Goal: Task Accomplishment & Management: Use online tool/utility

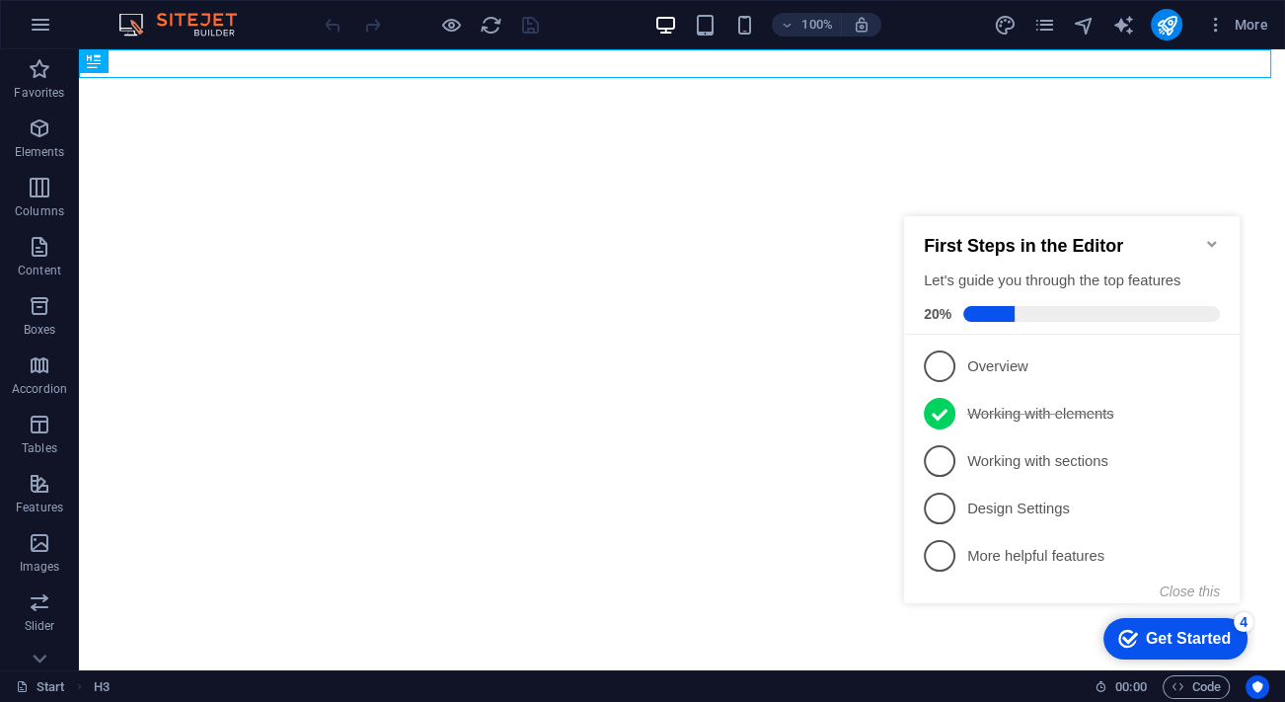
click at [1207, 238] on icon "Minimize checklist" at bounding box center [1212, 244] width 16 height 16
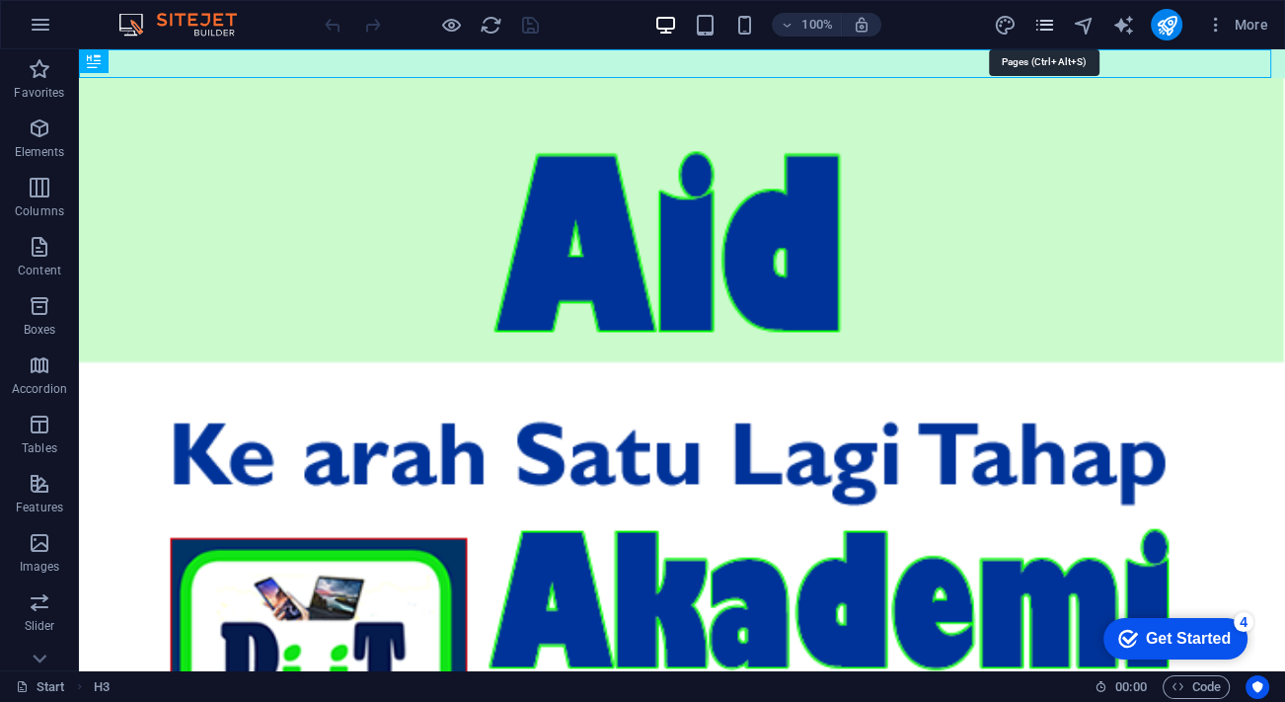
click at [1042, 20] on icon "pages" at bounding box center [1043, 25] width 23 height 23
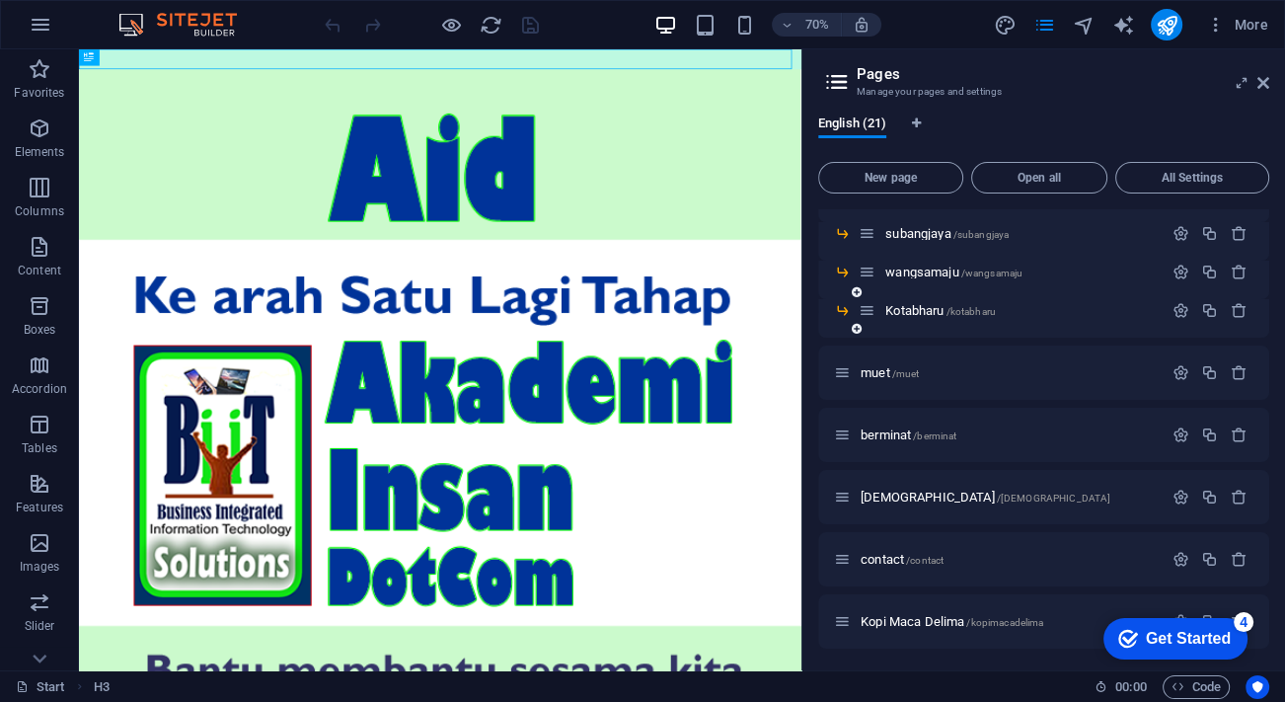
scroll to position [575, 0]
click at [928, 613] on span "Kopi Maca Delima /kopimacadelima" at bounding box center [951, 620] width 183 height 15
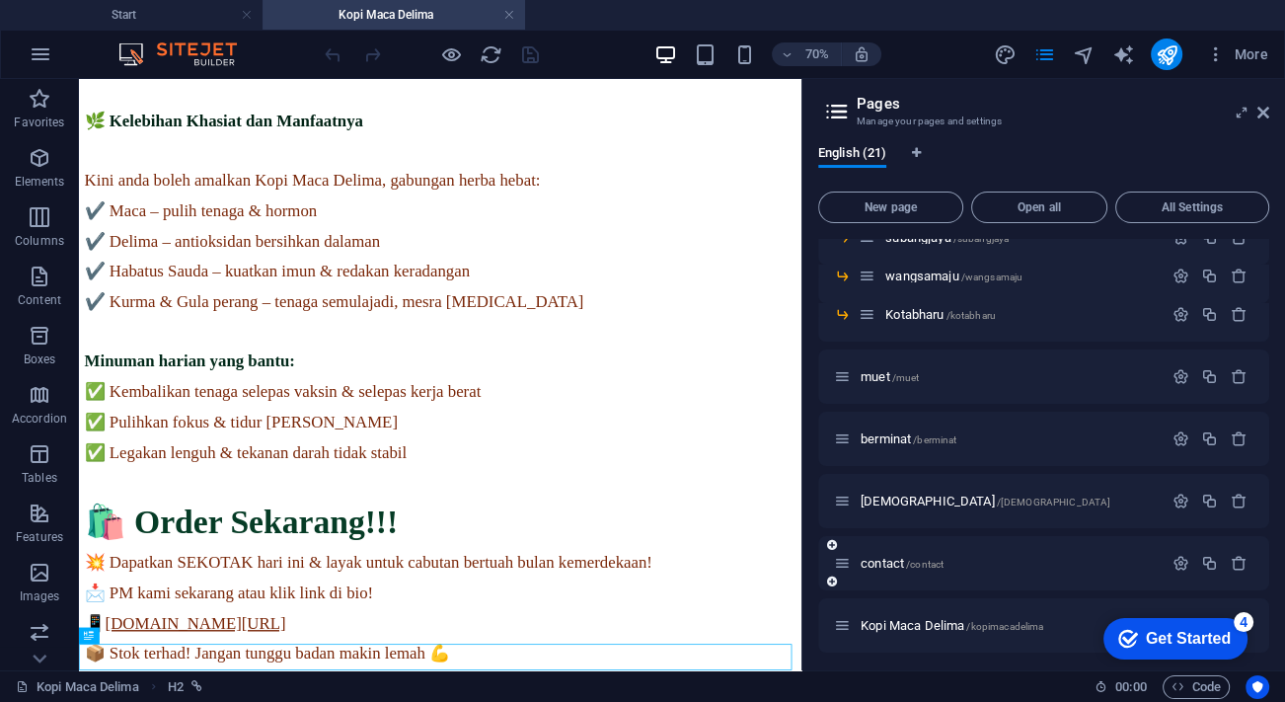
scroll to position [605, 0]
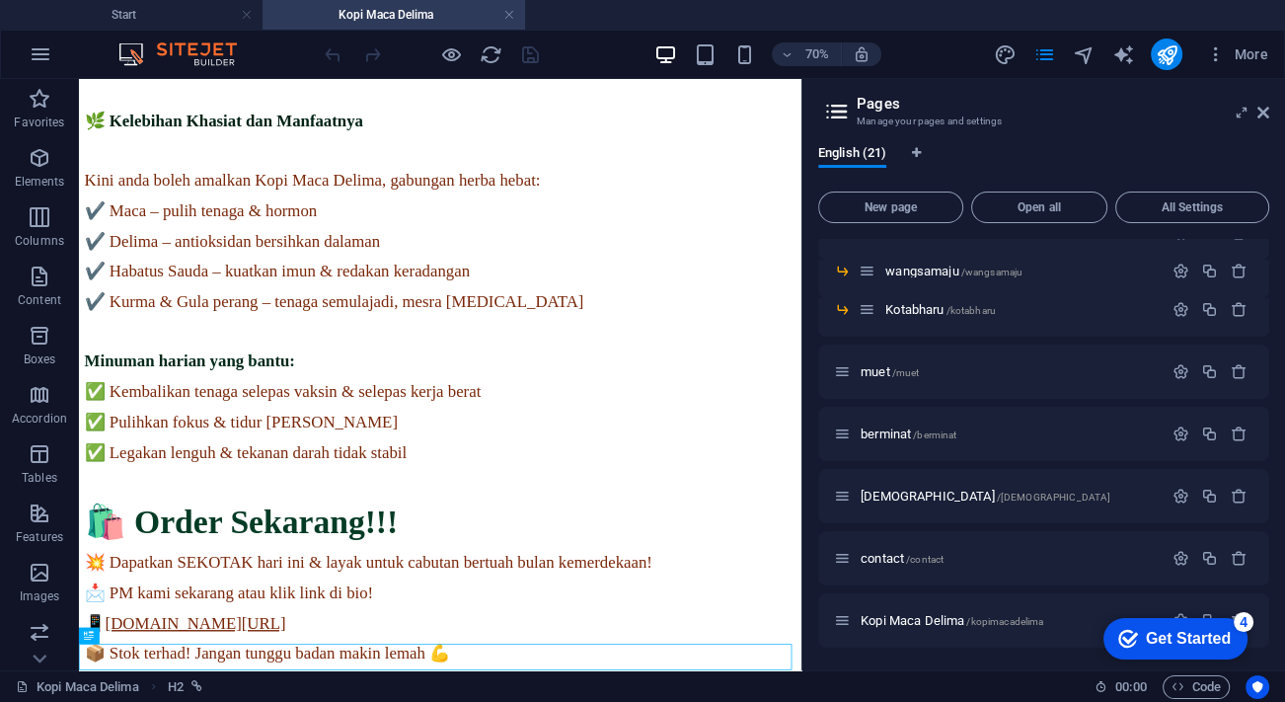
click at [1176, 611] on div "checkmark Get Started 4 First Steps in the Editor Let's guide you through the t…" at bounding box center [1171, 637] width 168 height 59
click at [1175, 613] on div "checkmark Get Started 4 First Steps in the Editor Let's guide you through the t…" at bounding box center [1171, 637] width 168 height 59
click at [1176, 612] on div "checkmark Get Started 4 First Steps in the Editor Let's guide you through the t…" at bounding box center [1171, 637] width 168 height 59
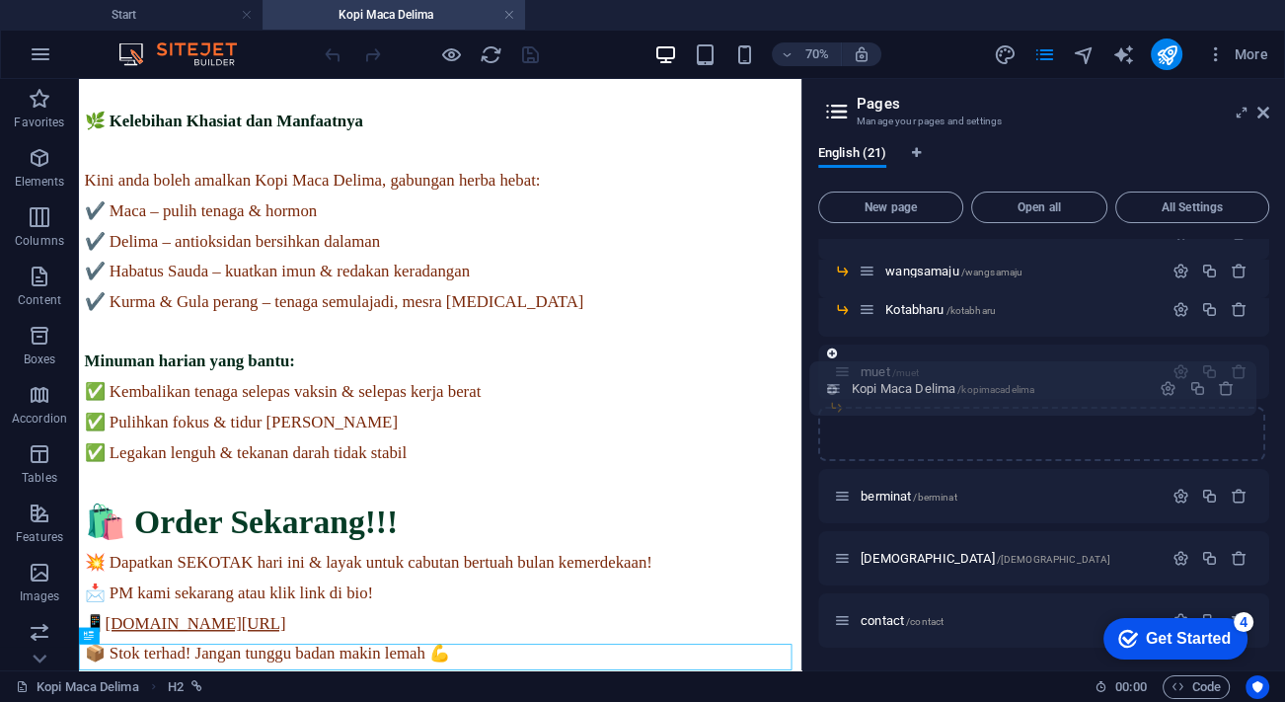
drag, startPoint x: 839, startPoint y: 616, endPoint x: 829, endPoint y: 376, distance: 240.0
click at [0, 0] on div "Start / Legal Notice /legal-notice Privacy /privacy WebNiaga /webniaga Usahawan…" at bounding box center [0, 0] width 0 height 0
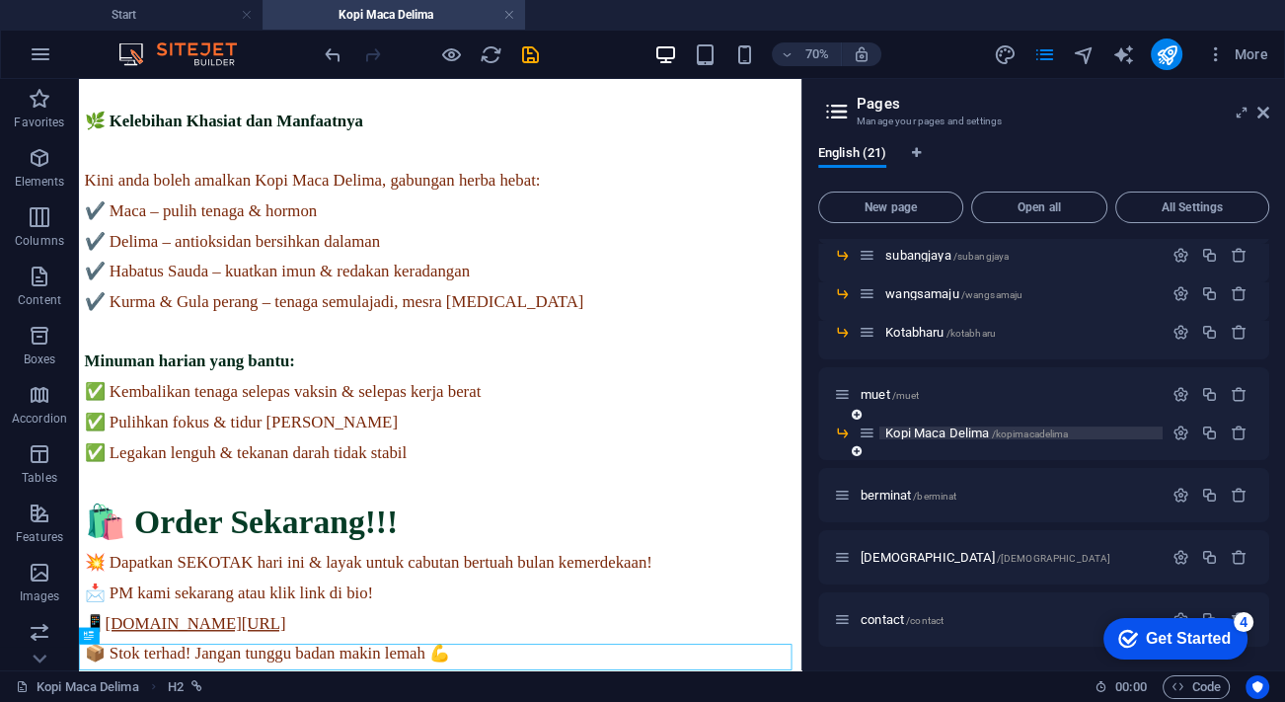
scroll to position [582, 0]
drag, startPoint x: 864, startPoint y: 431, endPoint x: 834, endPoint y: 433, distance: 30.7
click at [0, 0] on div "Start / Legal Notice /legal-notice Privacy /privacy WebNiaga /webniaga Usahawan…" at bounding box center [0, 0] width 0 height 0
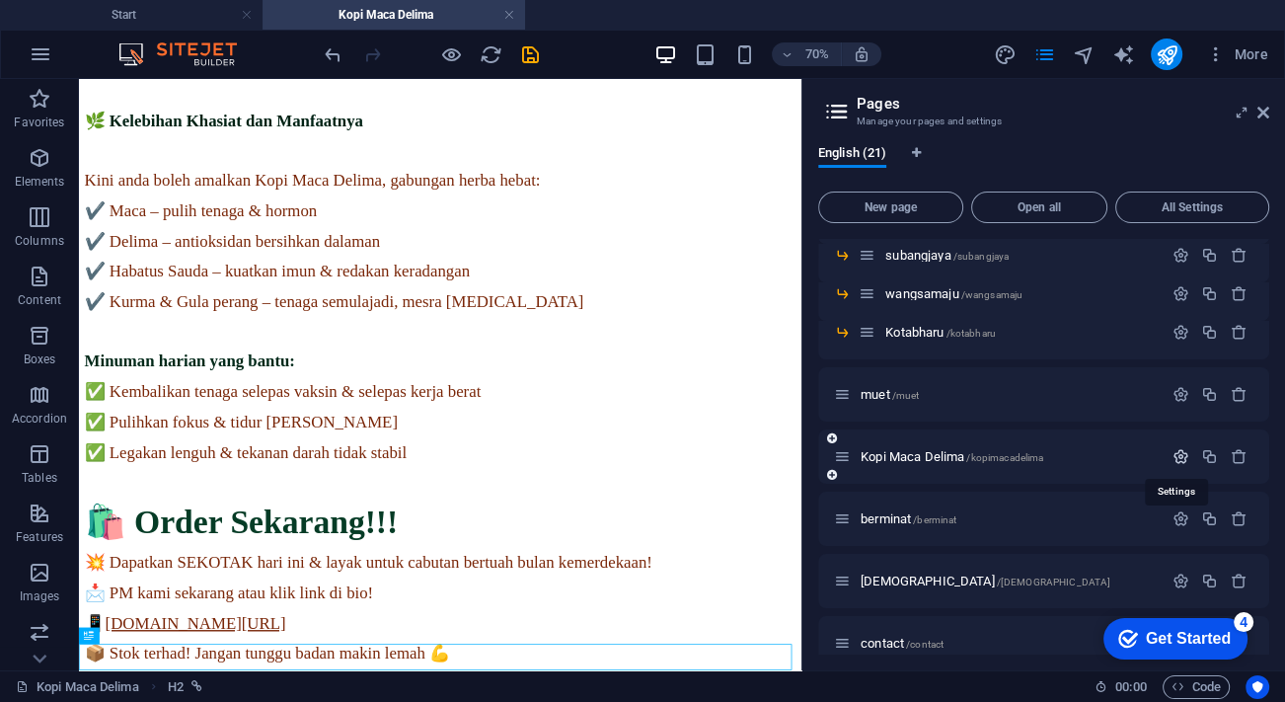
click at [1174, 451] on icon "button" at bounding box center [1180, 456] width 17 height 17
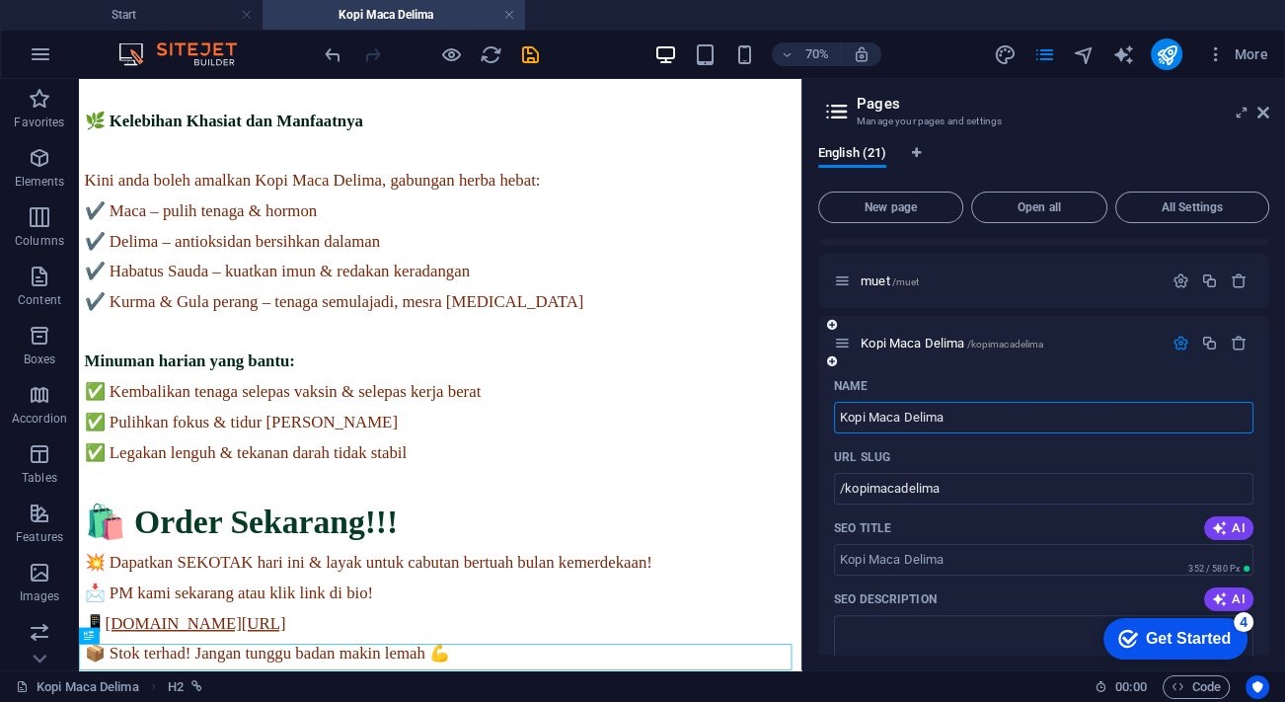
scroll to position [761, 0]
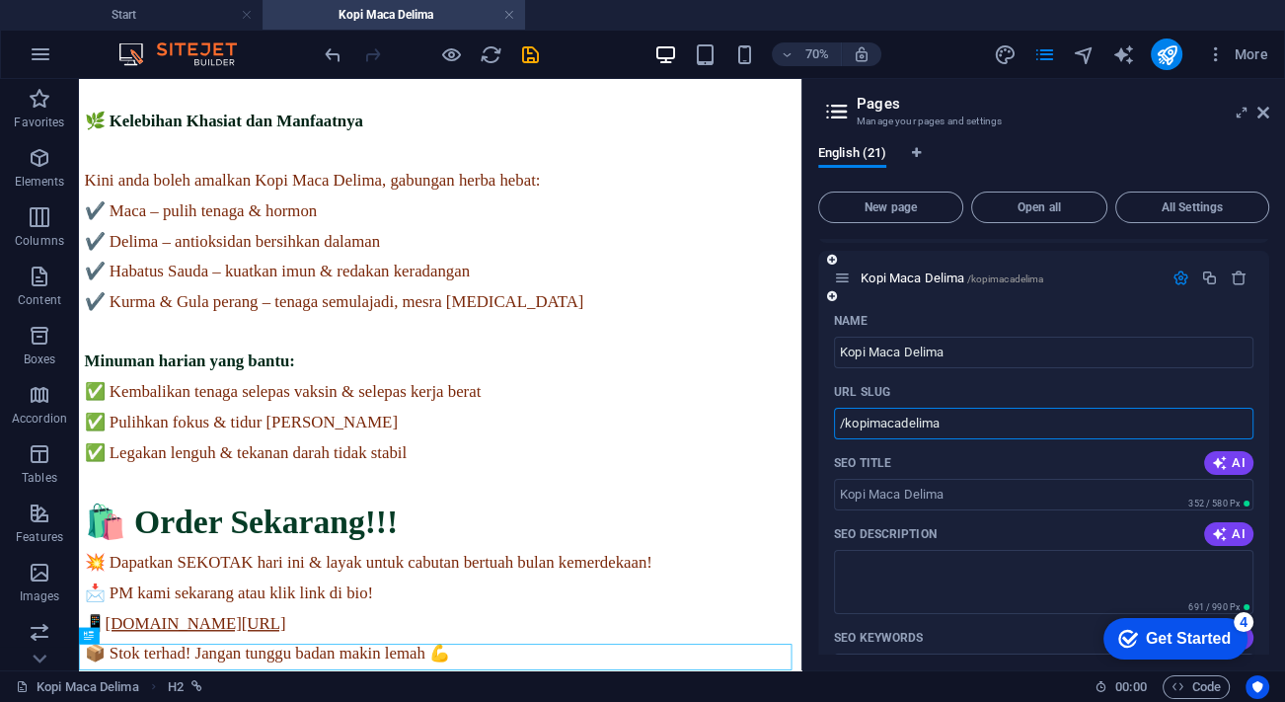
click at [897, 426] on input "/kopimacadelima" at bounding box center [1043, 424] width 419 height 32
drag, startPoint x: 902, startPoint y: 425, endPoint x: 871, endPoint y: 422, distance: 30.7
click at [871, 422] on input "/kopimacadelima" at bounding box center [1043, 424] width 419 height 32
click at [933, 428] on input "/kopidelima" at bounding box center [1043, 424] width 419 height 32
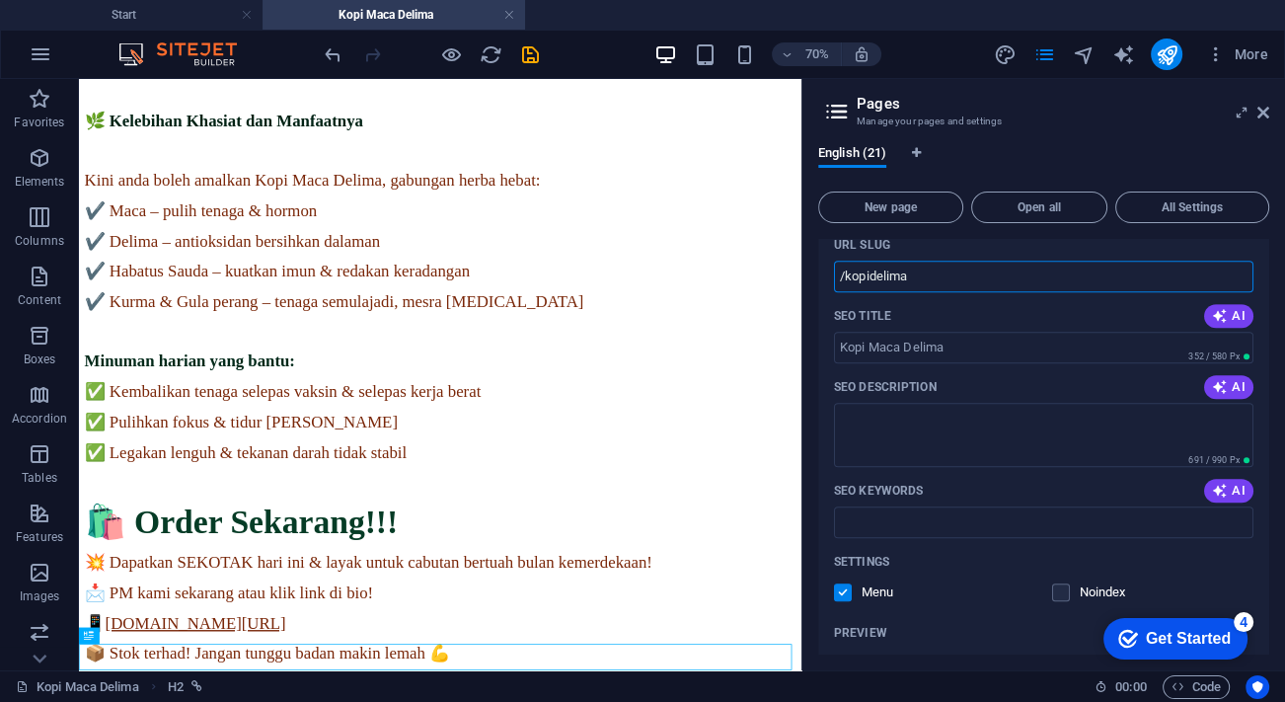
scroll to position [940, 0]
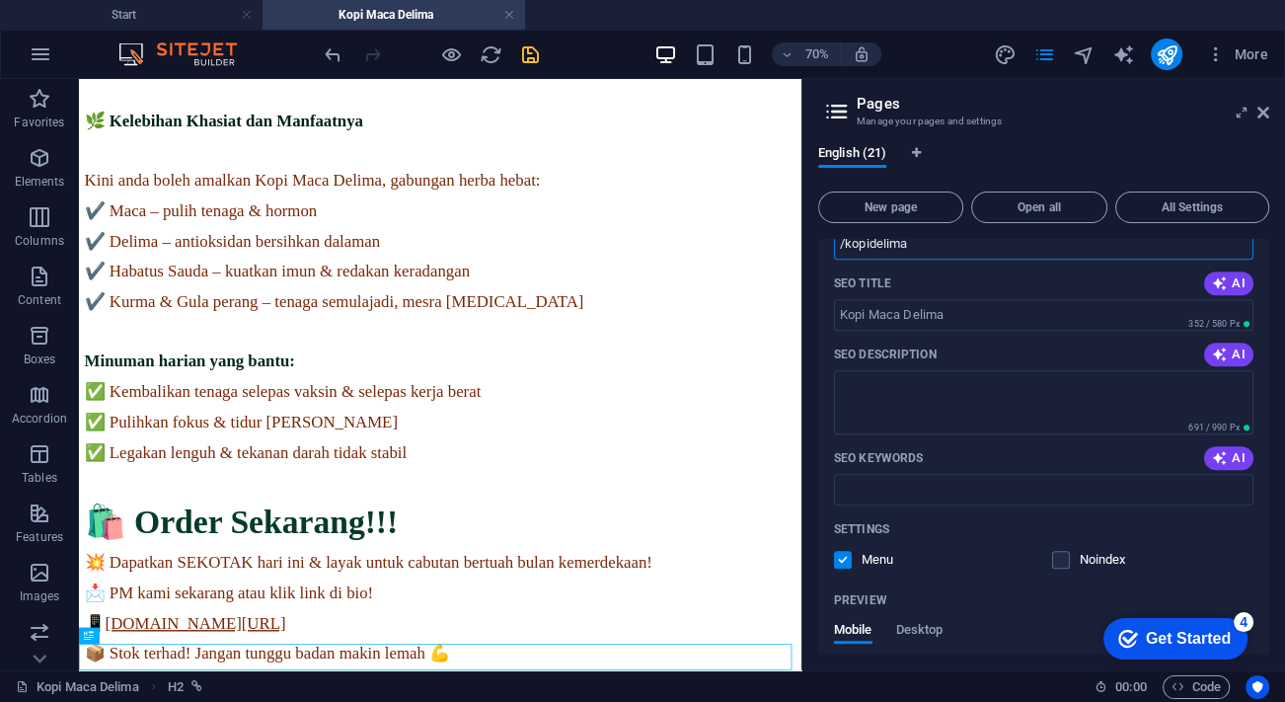
type input "/kopidelima"
click at [530, 51] on icon "save" at bounding box center [530, 54] width 23 height 23
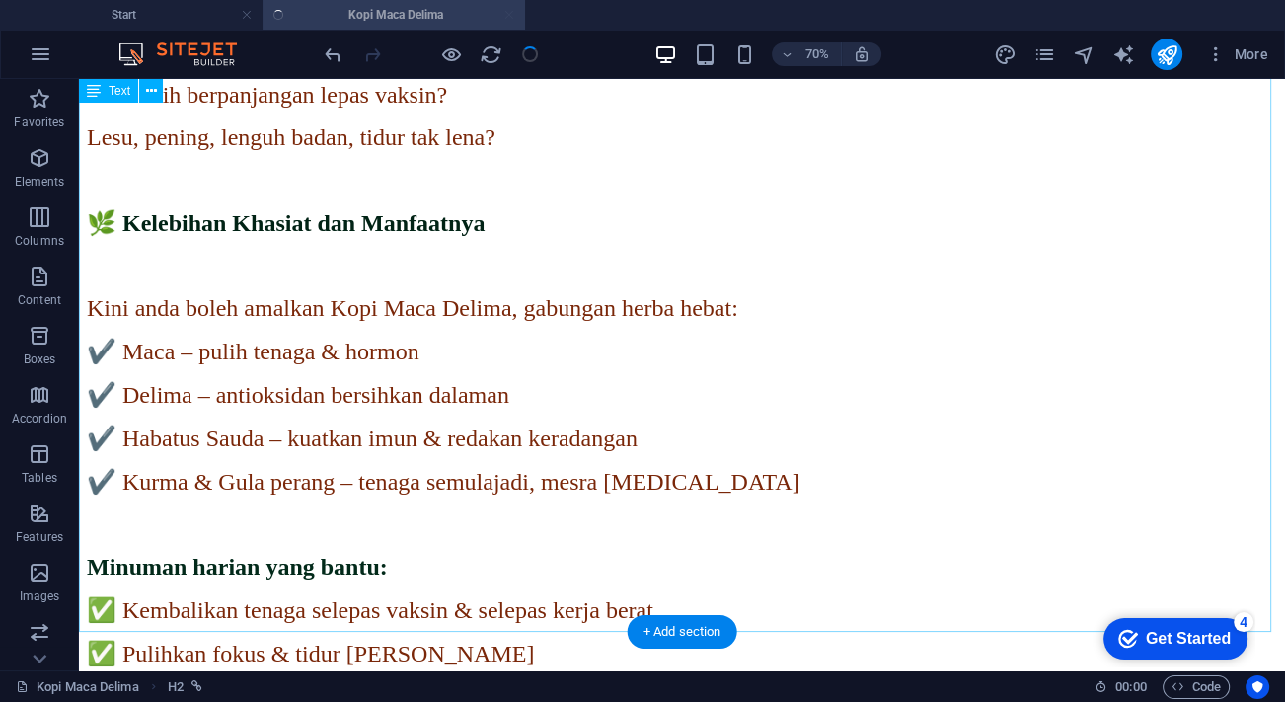
scroll to position [1280, 0]
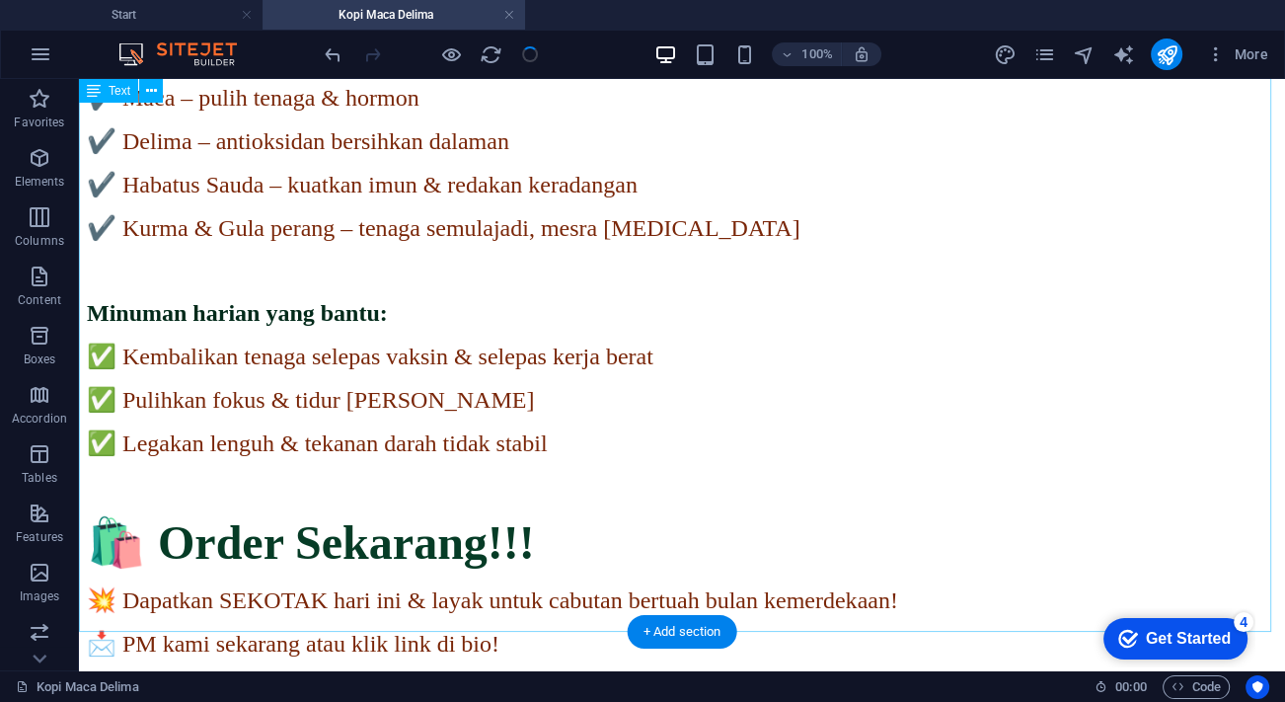
click at [917, 516] on div "CONTOH BELUM SIAP SEPENUHNYA Jom Detox dan Segarkan Tenaga sepanjang hari bersa…" at bounding box center [682, 120] width 1190 height 1400
click at [918, 516] on div "CONTOH BELUM SIAP SEPENUHNYA Jom Detox dan Segarkan Tenaga sepanjang hari bersa…" at bounding box center [682, 120] width 1190 height 1400
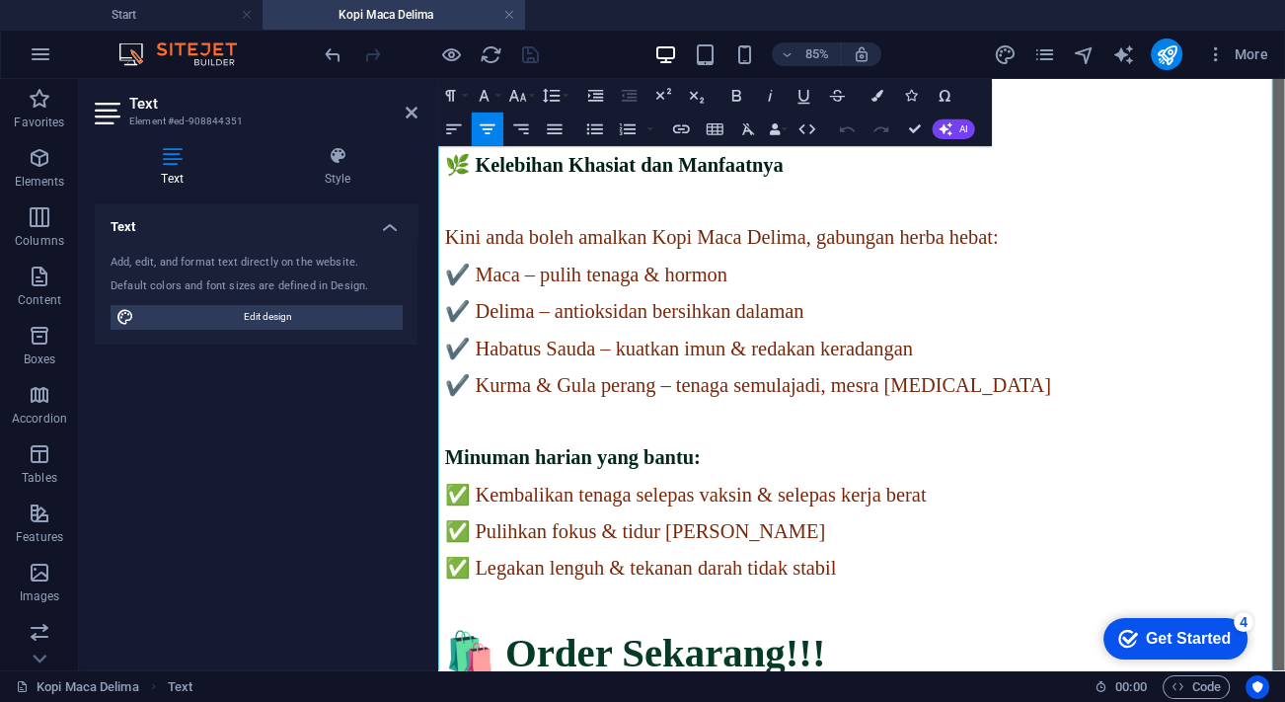
scroll to position [1165, 0]
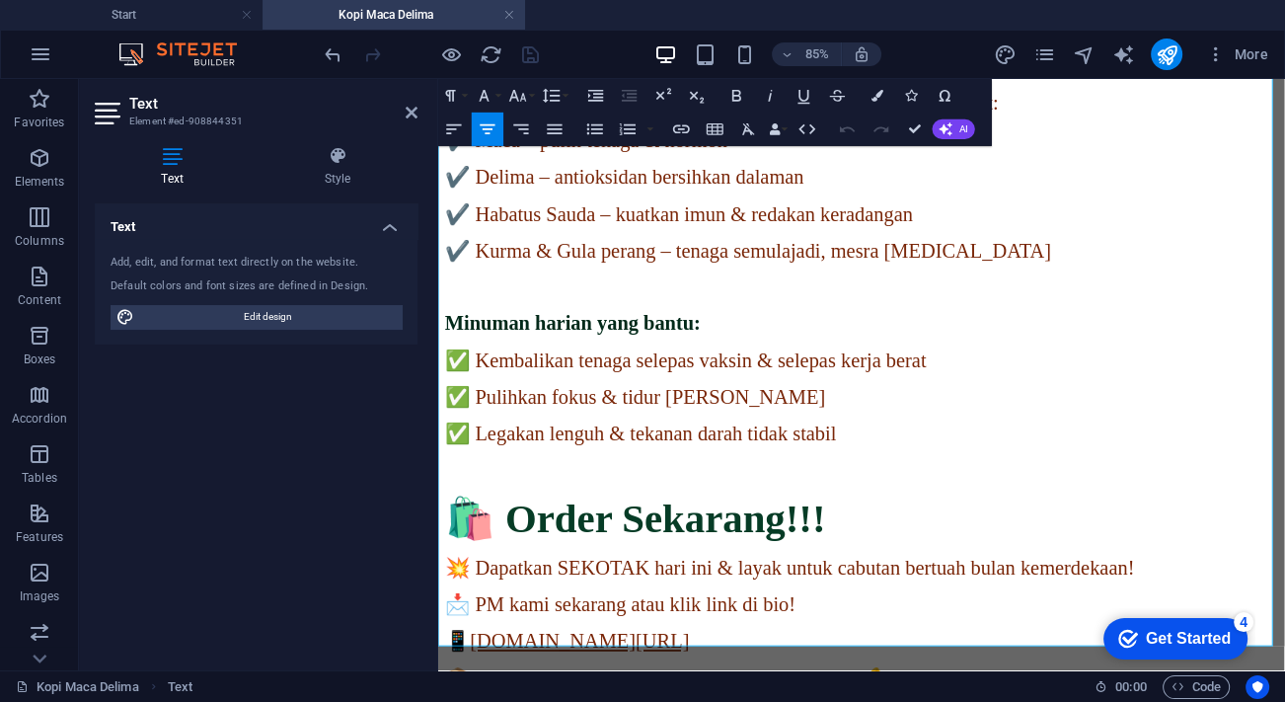
drag, startPoint x: 1199, startPoint y: 624, endPoint x: 666, endPoint y: 641, distance: 533.2
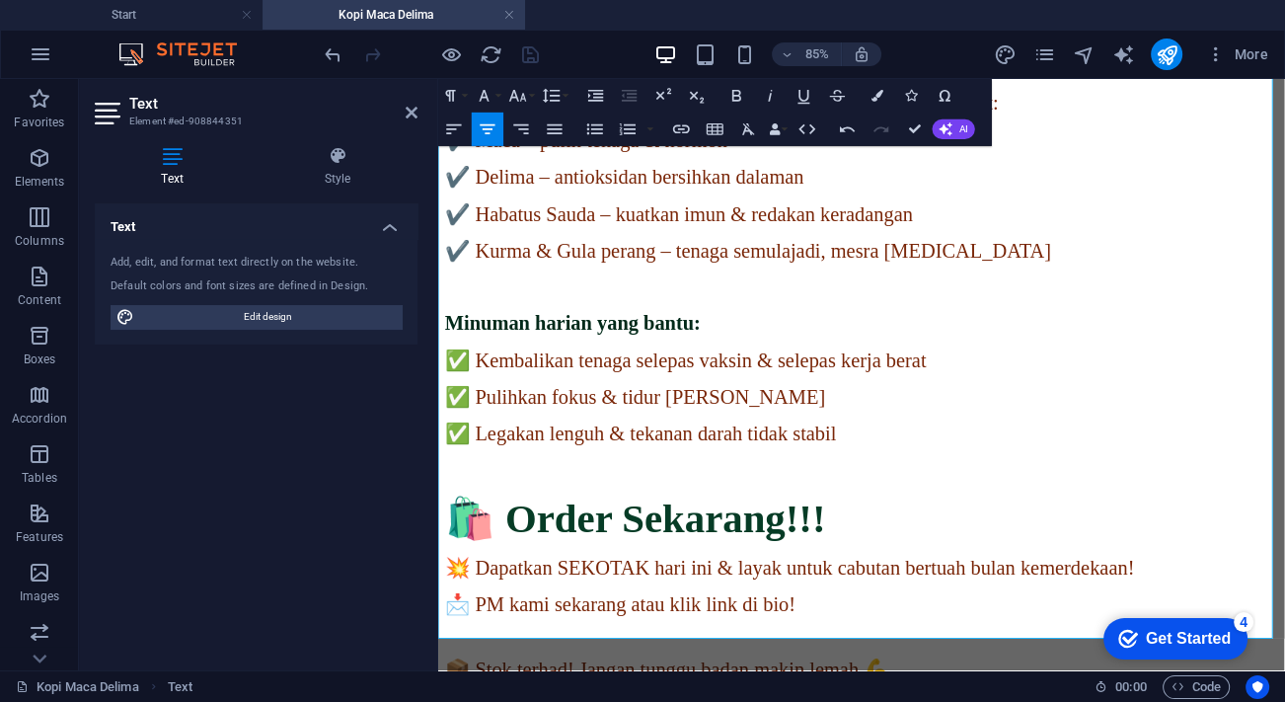
click at [1170, 682] on p "📩 PM kami sekarang atau klik link di bio!" at bounding box center [936, 696] width 980 height 28
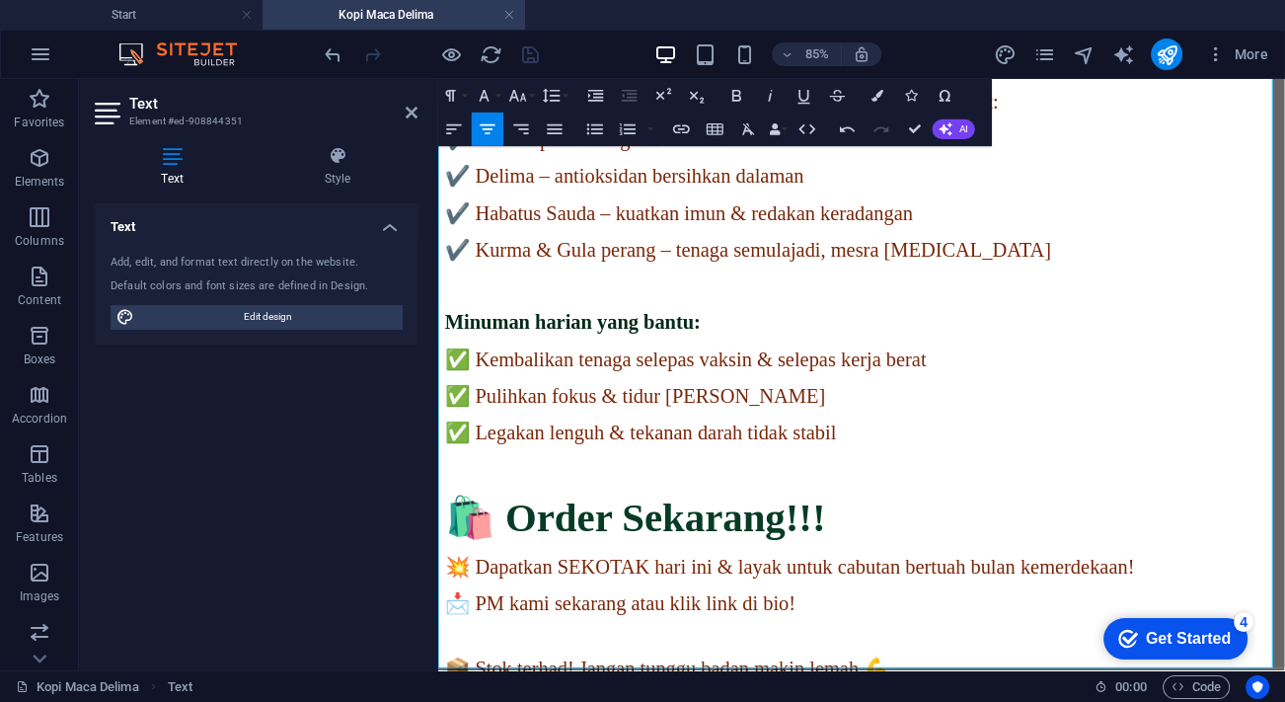
drag, startPoint x: 1084, startPoint y: 684, endPoint x: 795, endPoint y: 689, distance: 289.2
click at [678, 127] on icon "button" at bounding box center [681, 129] width 20 height 20
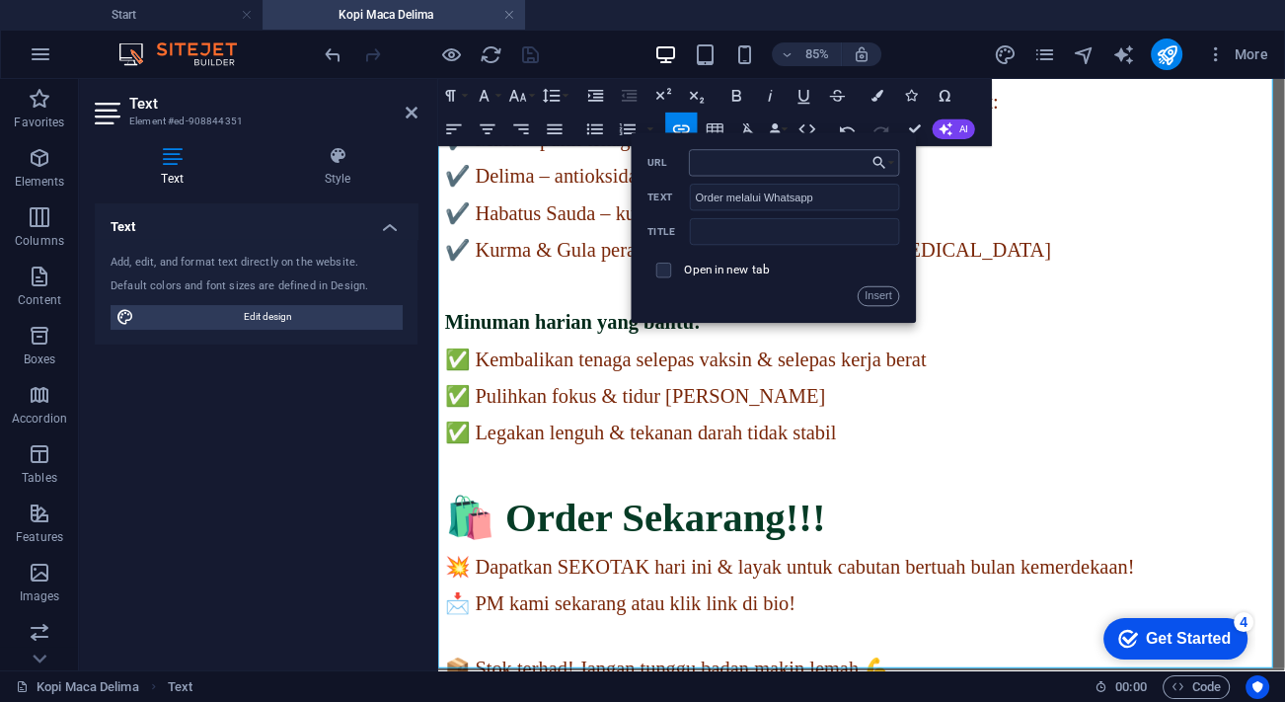
click at [709, 160] on input "URL" at bounding box center [794, 162] width 211 height 27
type input "📱[DOMAIN_NAME][URL]"
drag, startPoint x: 877, startPoint y: 299, endPoint x: 531, endPoint y: 296, distance: 346.4
click at [877, 299] on button "Insert" at bounding box center [879, 296] width 42 height 20
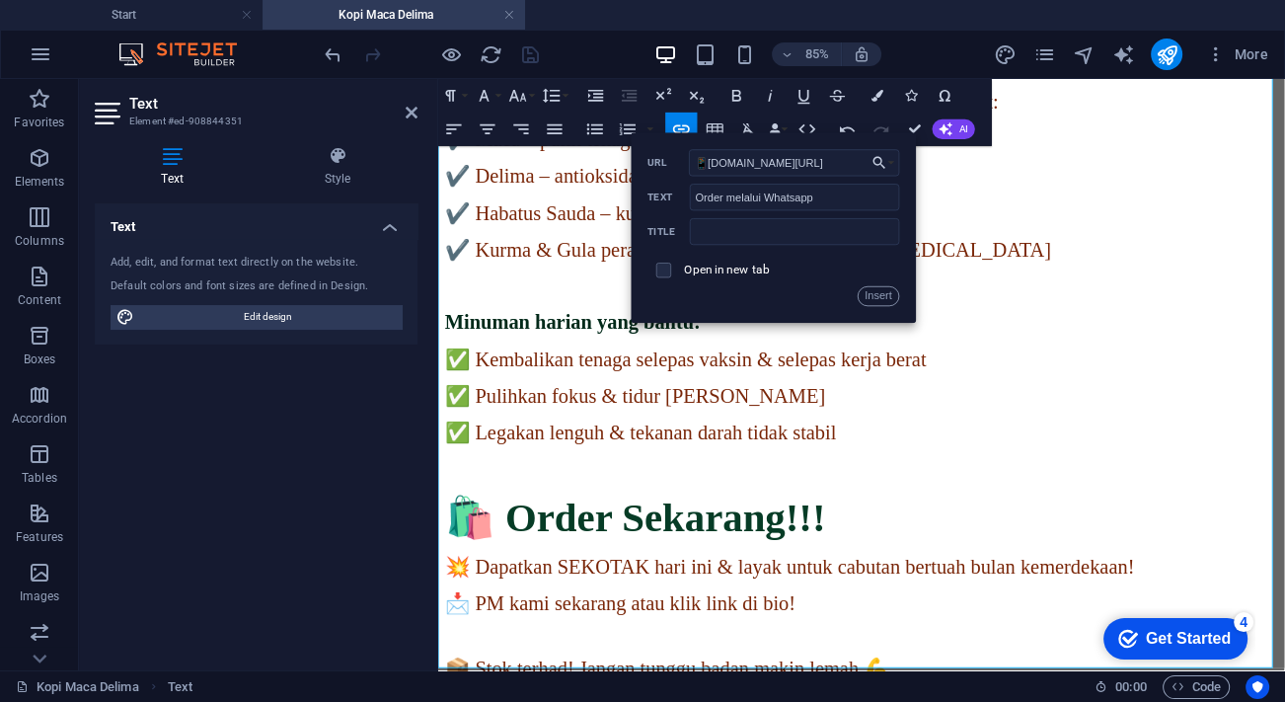
scroll to position [0, 0]
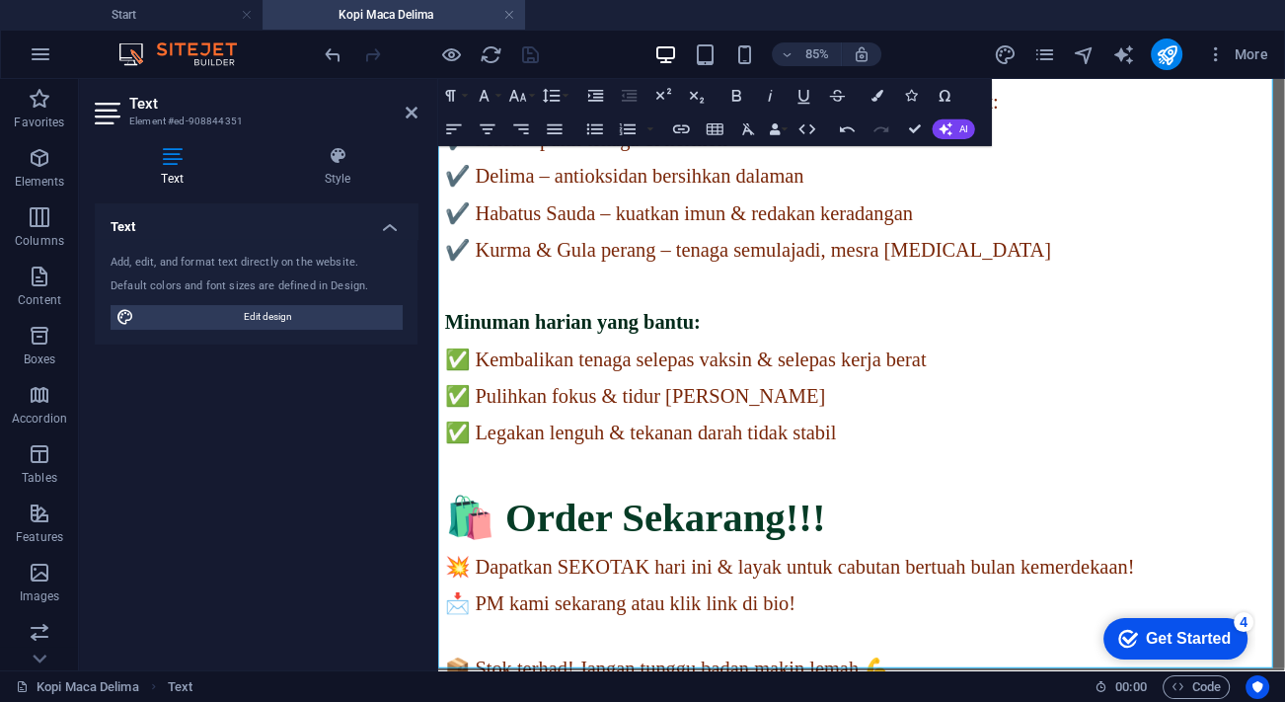
click at [1169, 639] on span "💥 Dapatkan SEKOTAK hari ini & layak untuk cabutan bertuah bulan kemerdekaan!" at bounding box center [851, 652] width 811 height 26
drag, startPoint x: 1069, startPoint y: 691, endPoint x: 718, endPoint y: 692, distance: 350.3
click at [887, 96] on button "Colors" at bounding box center [877, 96] width 32 height 34
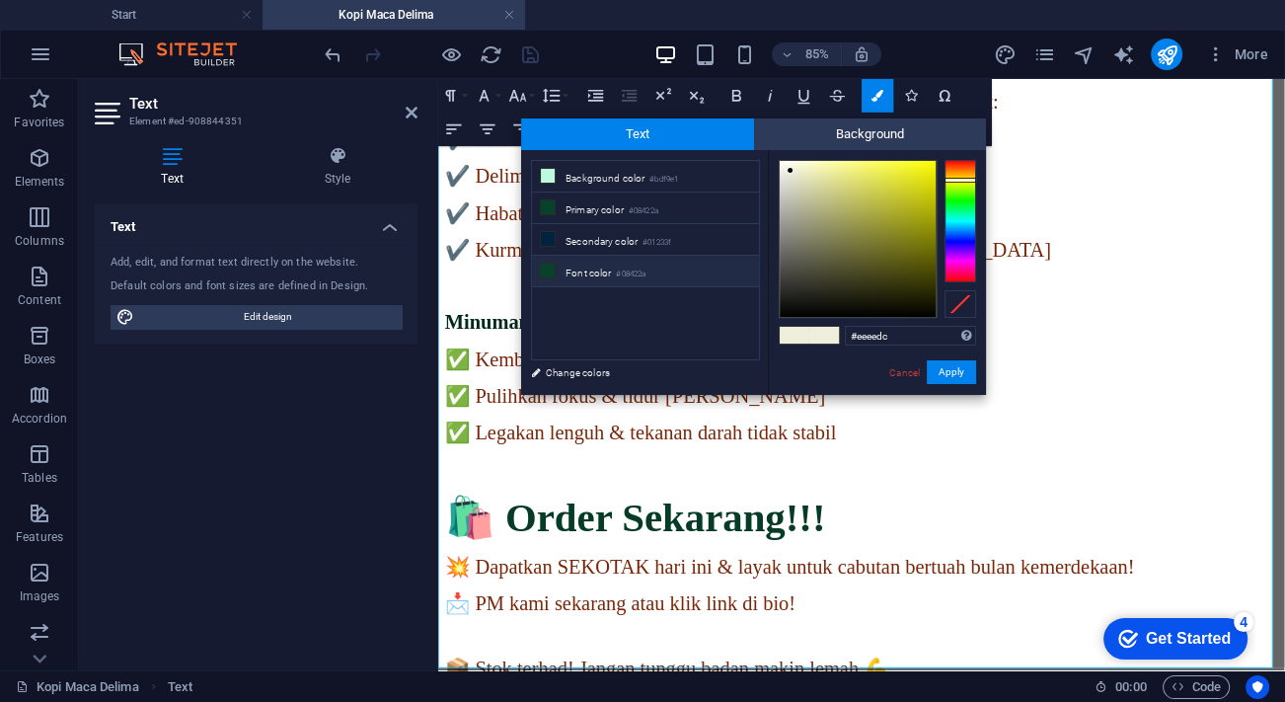
click at [635, 272] on small "#08422a" at bounding box center [631, 274] width 30 height 14
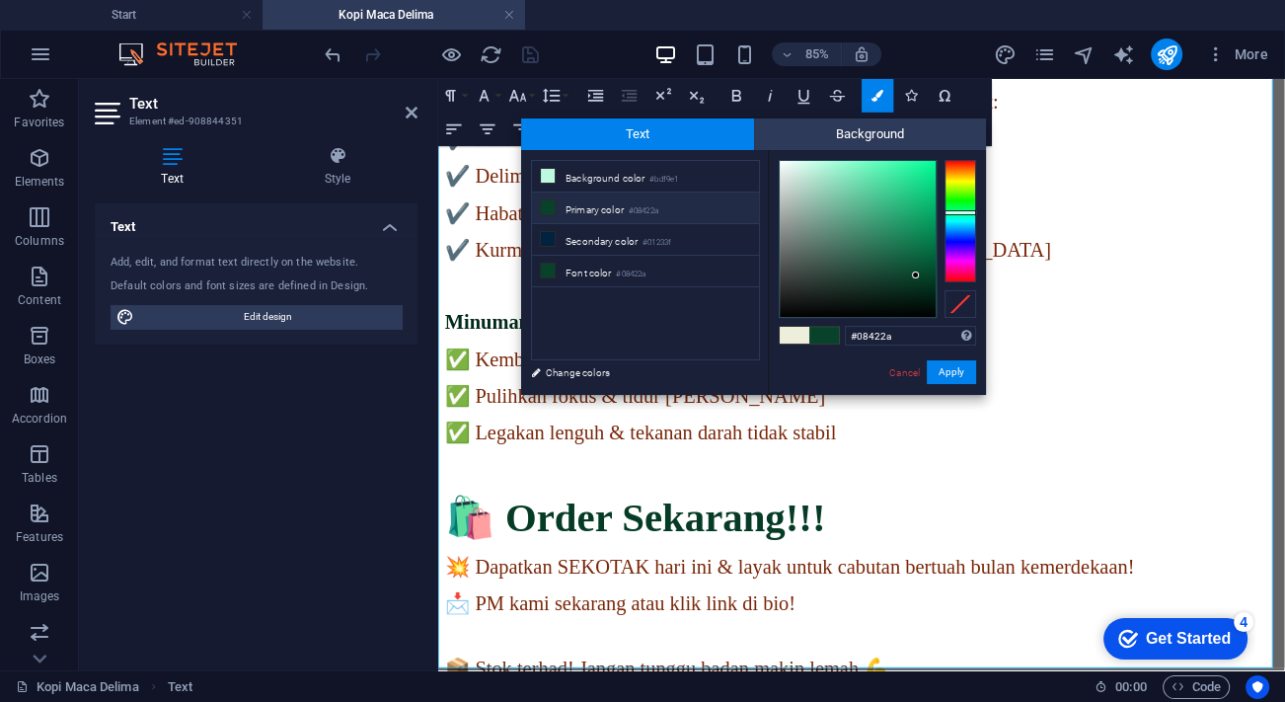
type input "#011d11"
click at [931, 298] on div at bounding box center [858, 239] width 156 height 156
drag, startPoint x: 955, startPoint y: 365, endPoint x: 610, endPoint y: 338, distance: 346.4
click at [955, 365] on button "Apply" at bounding box center [951, 372] width 49 height 24
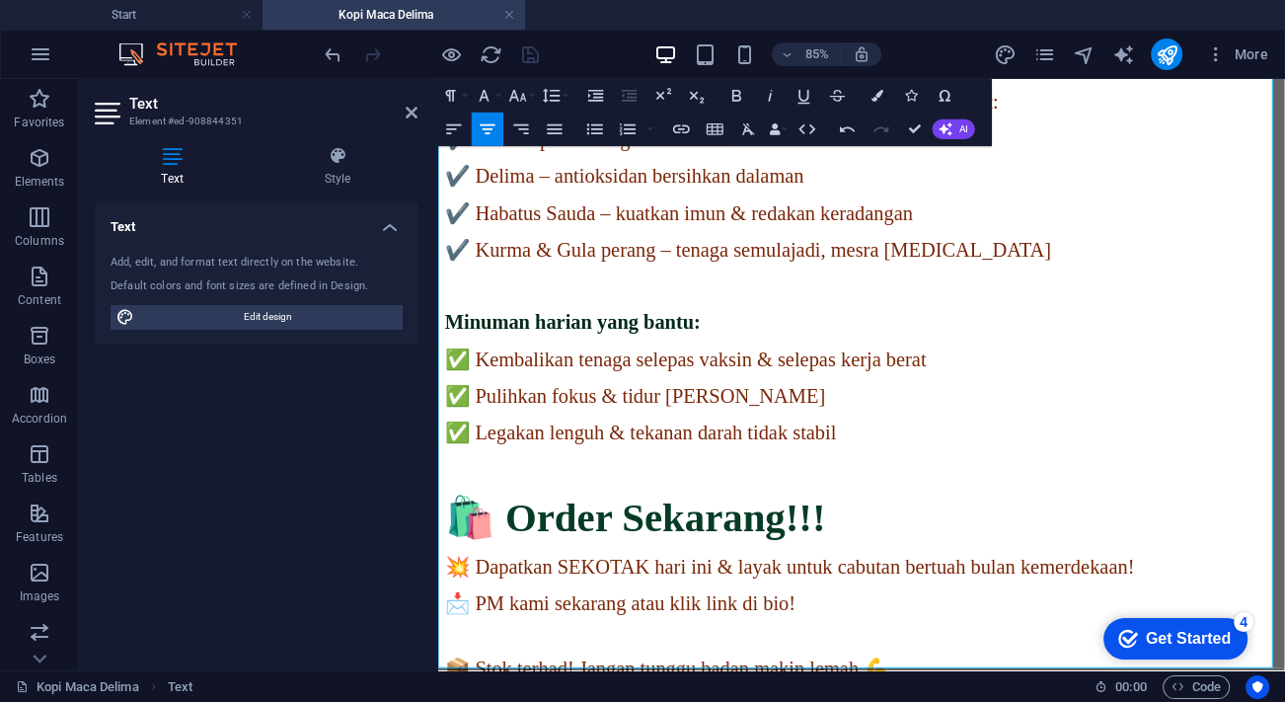
click at [1222, 525] on p at bounding box center [936, 538] width 980 height 27
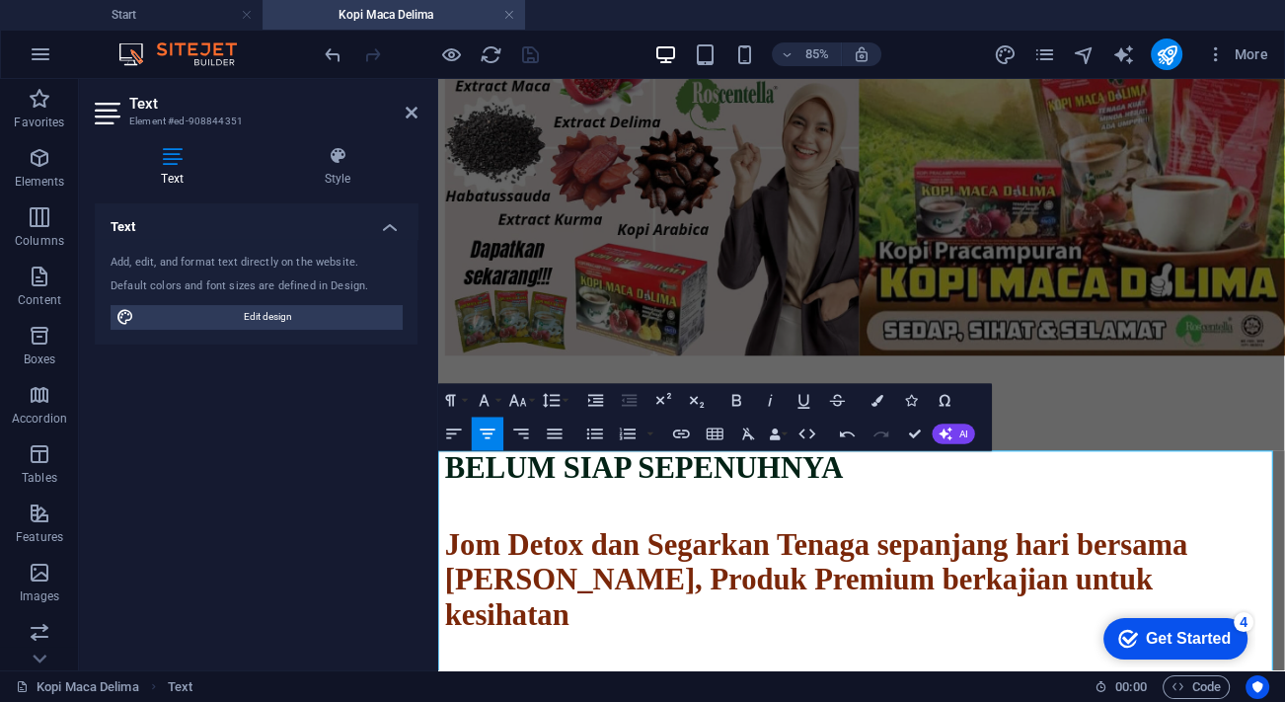
scroll to position [179, 0]
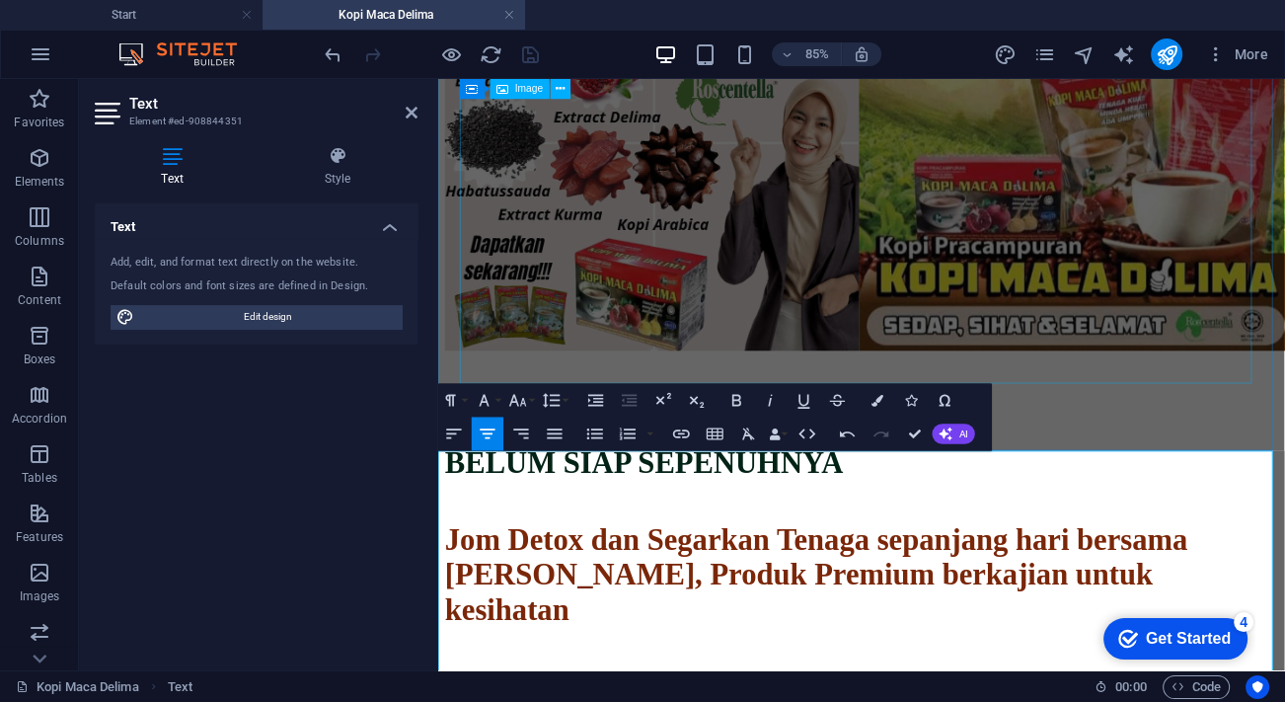
click at [1065, 294] on figure at bounding box center [936, 155] width 980 height 494
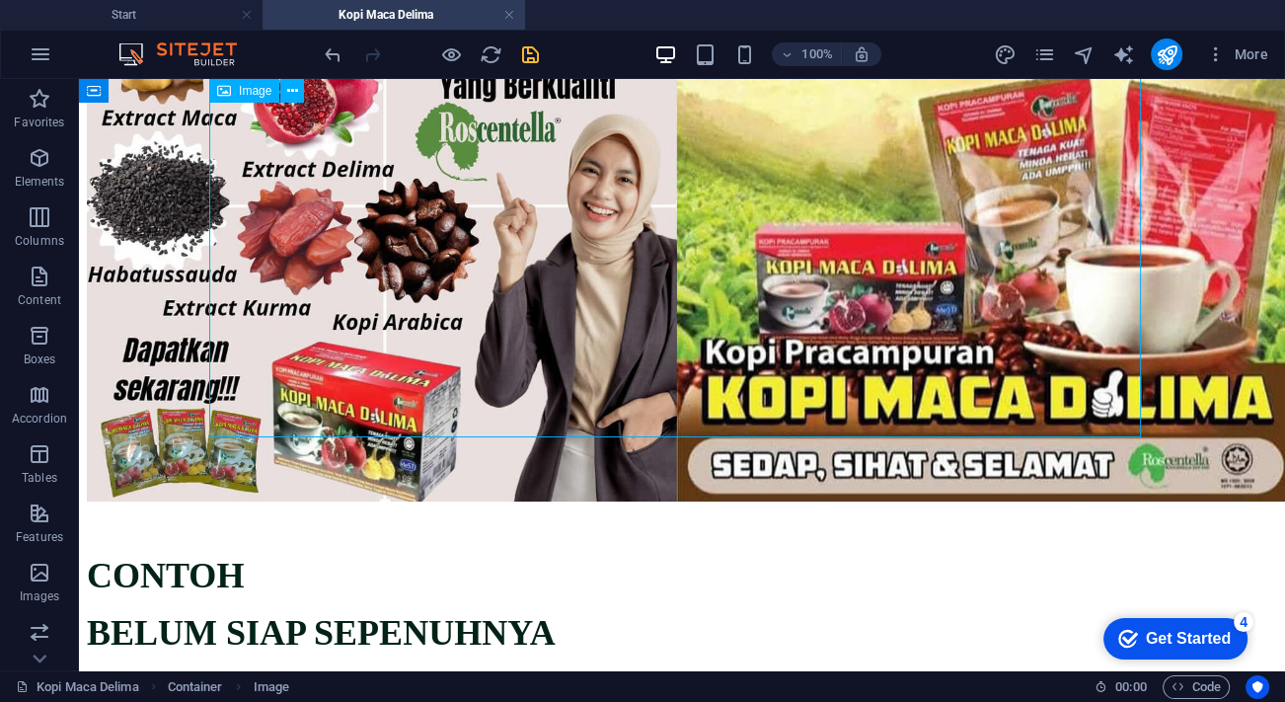
click at [665, 285] on figure at bounding box center [682, 206] width 1190 height 597
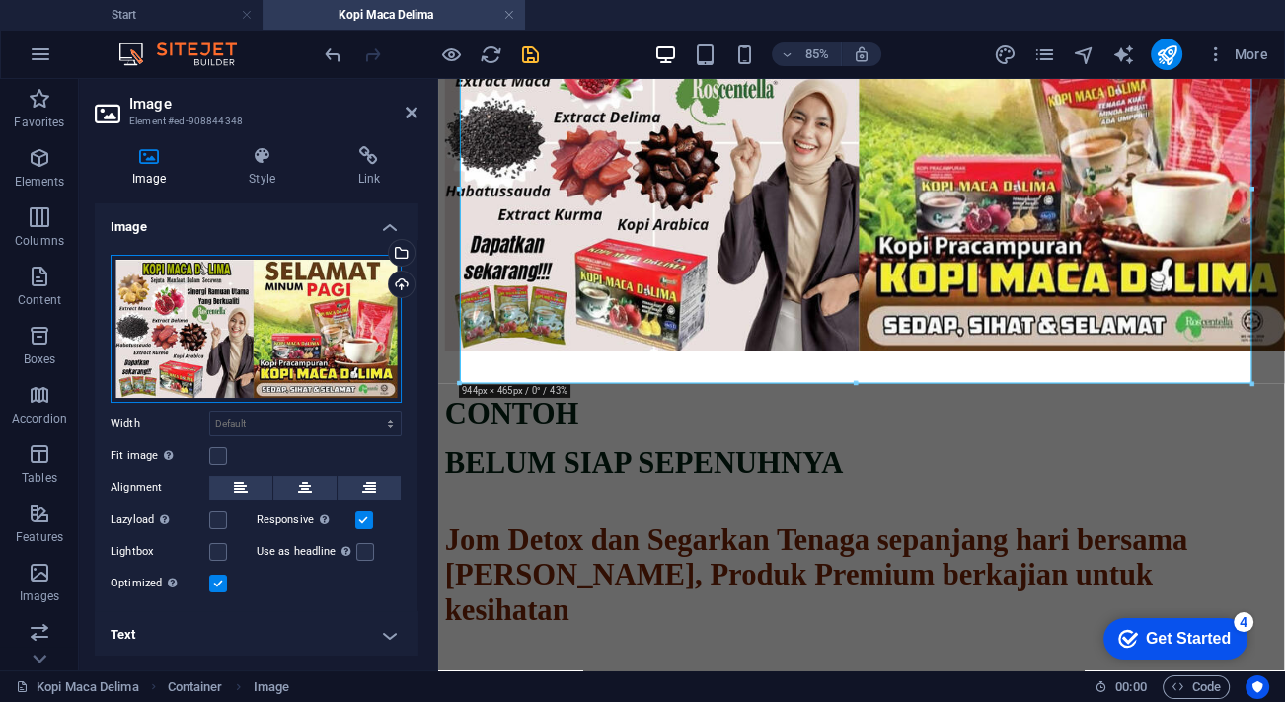
click at [303, 295] on div "Drag files here, click to choose files or select files from Files or our free s…" at bounding box center [256, 329] width 291 height 148
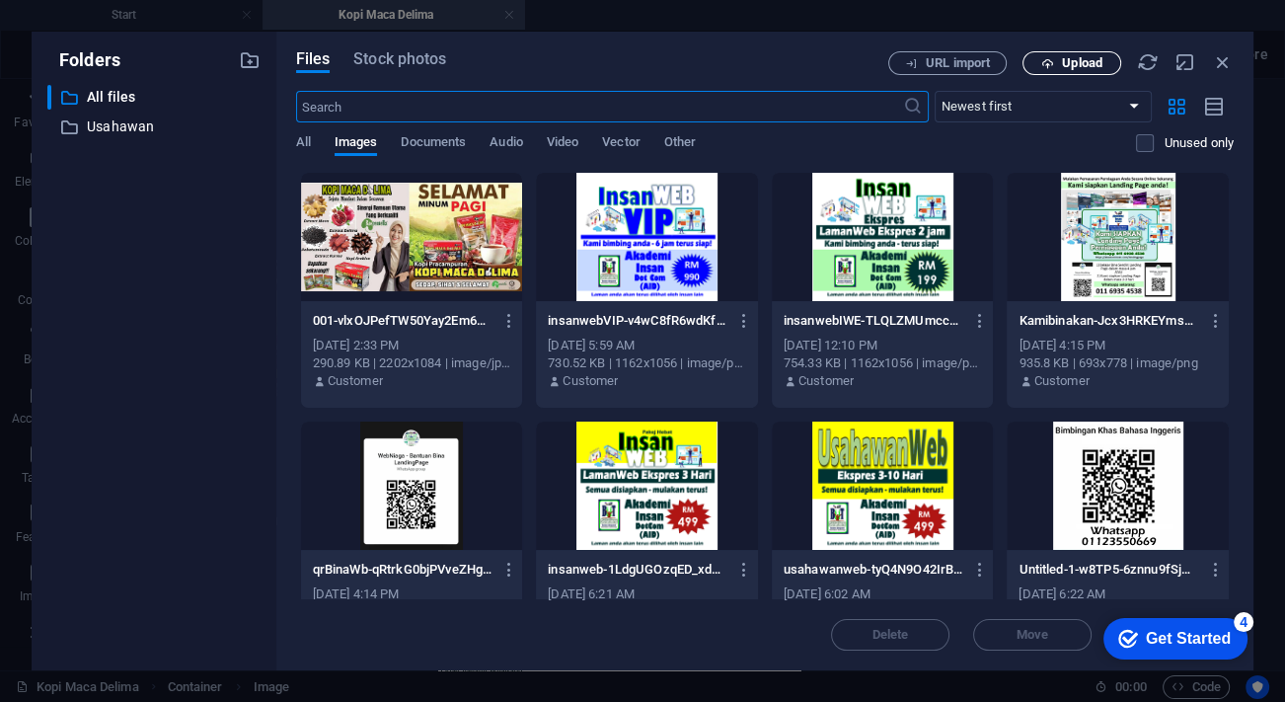
click at [1063, 59] on span "Upload" at bounding box center [1082, 63] width 40 height 12
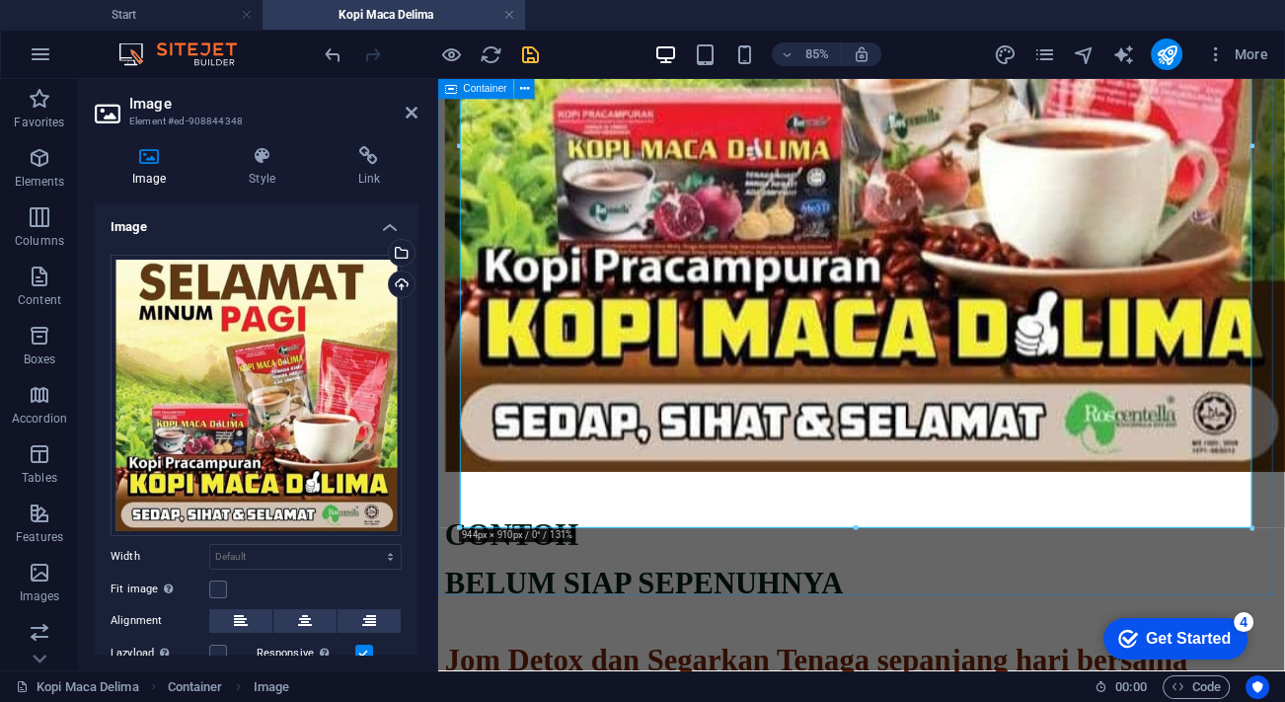
scroll to position [538, 0]
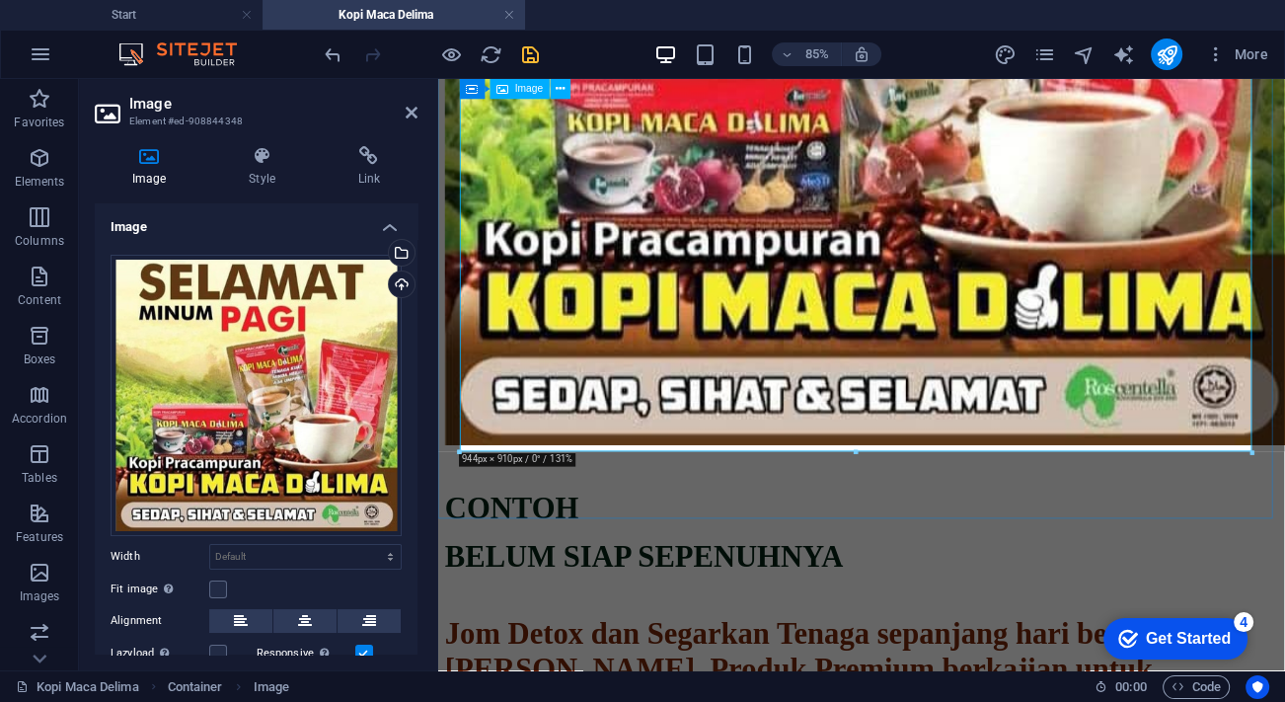
click at [1117, 425] on figure at bounding box center [936, 31] width 980 height 964
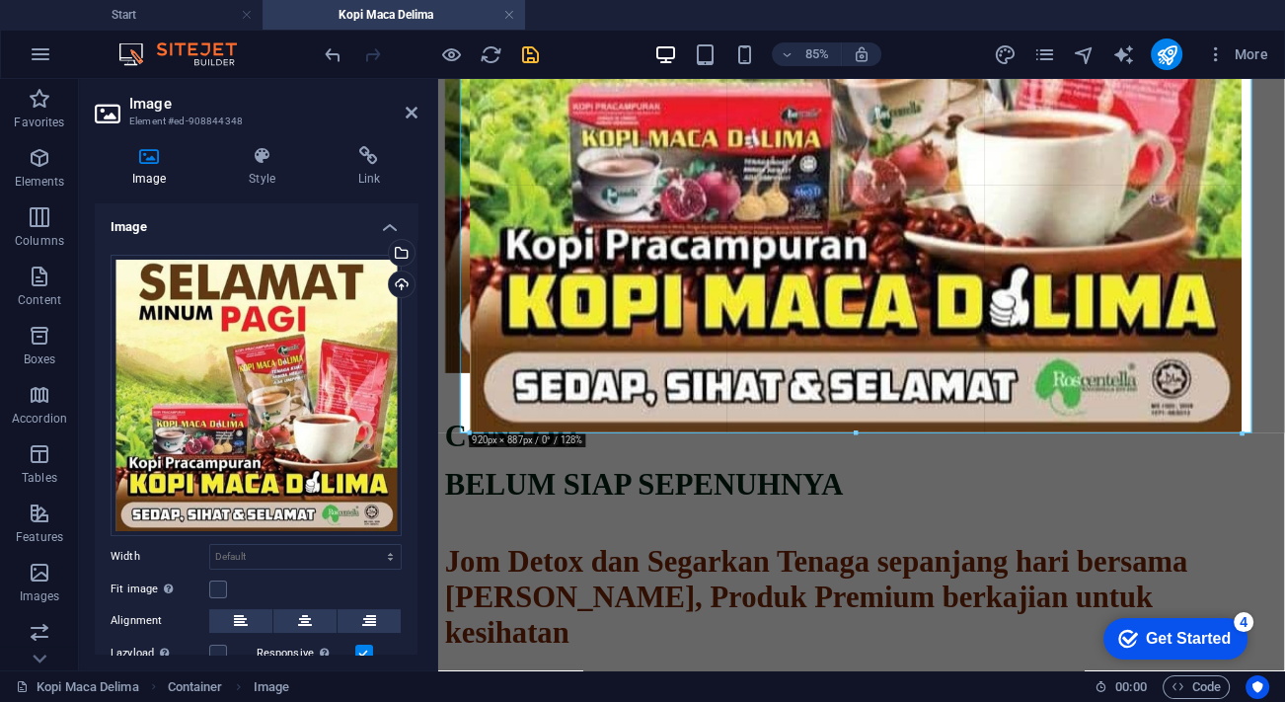
drag, startPoint x: 1250, startPoint y: 453, endPoint x: 927, endPoint y: 409, distance: 326.7
type input "920"
select select "px"
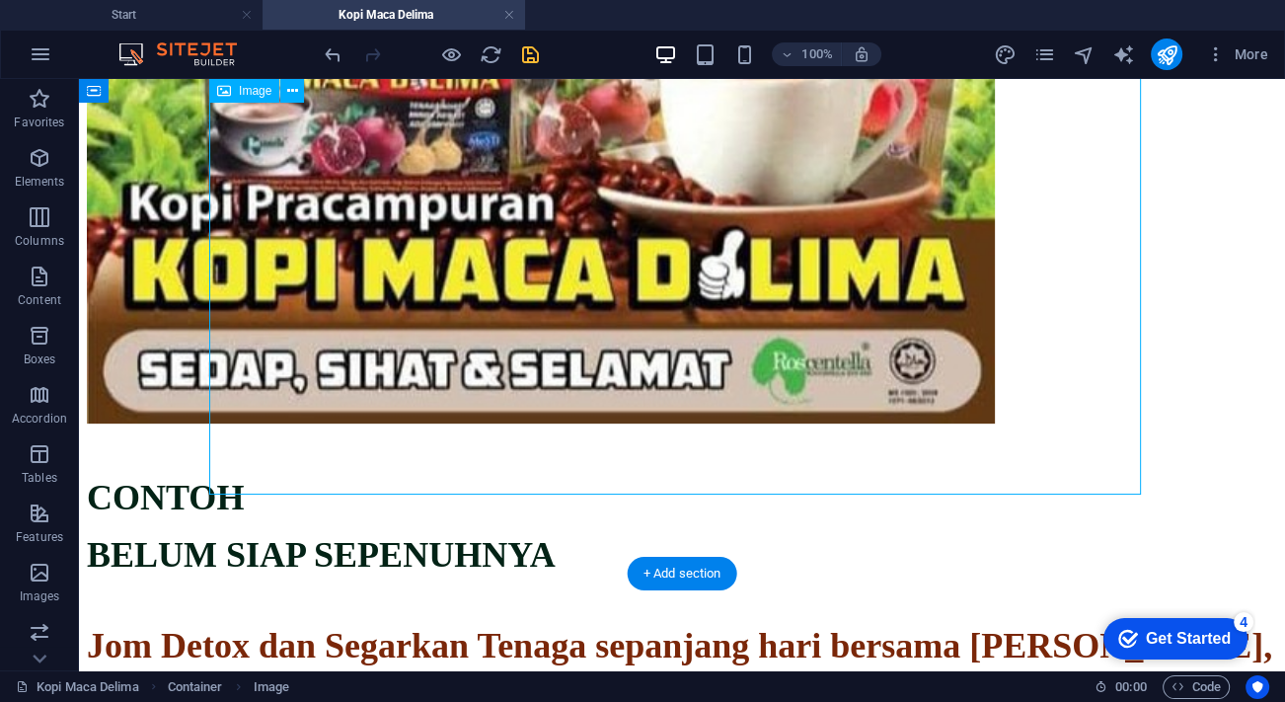
select select "px"
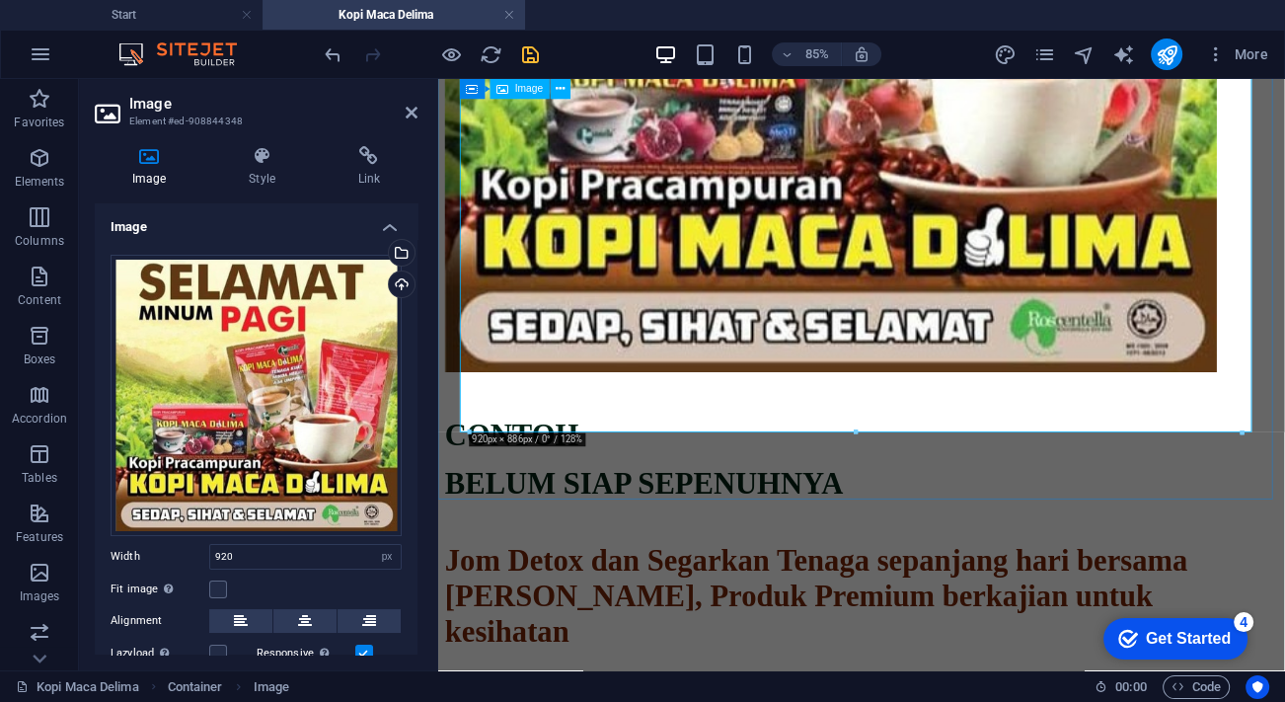
drag, startPoint x: 591, startPoint y: 234, endPoint x: 756, endPoint y: 485, distance: 300.8
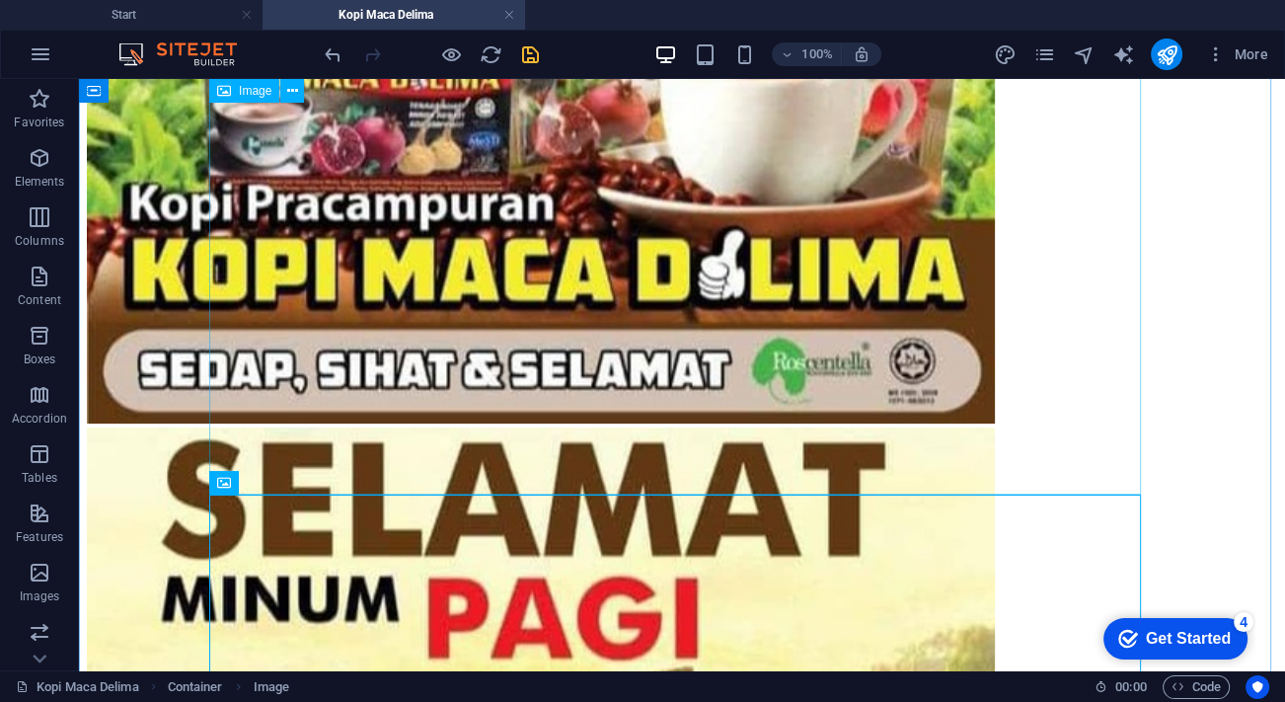
select select "px"
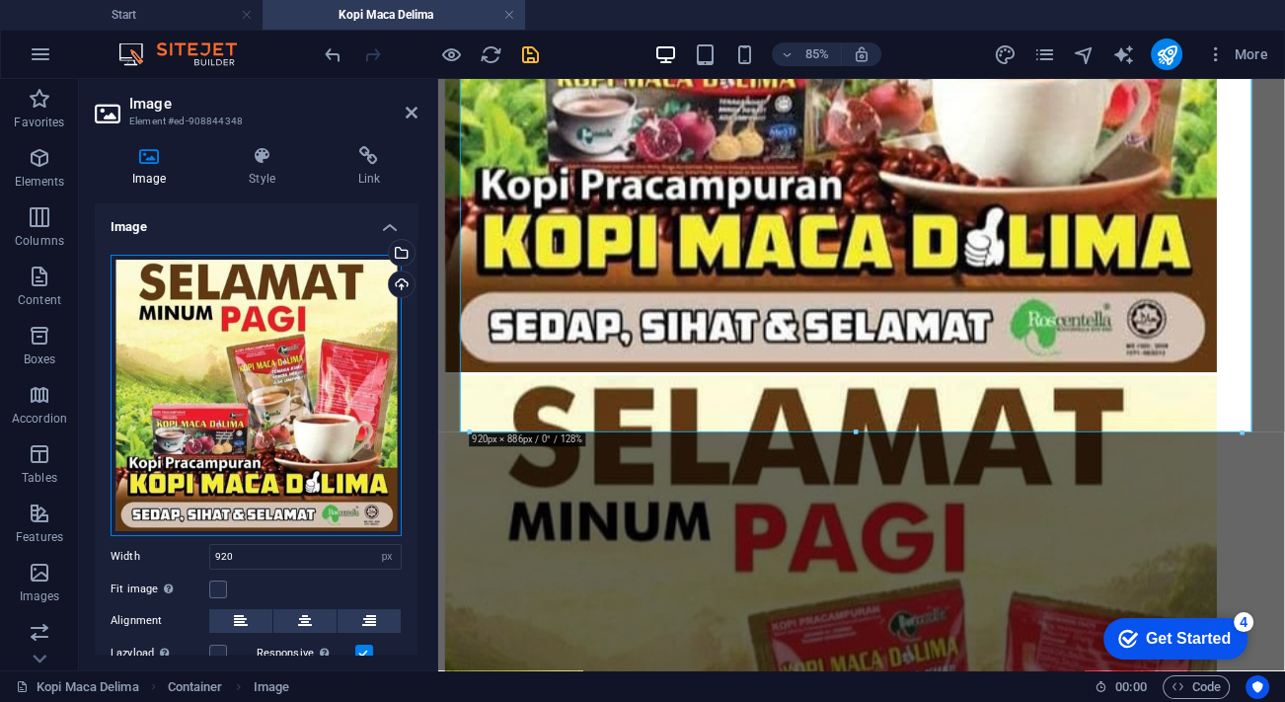
click at [271, 394] on div "Drag files here, click to choose files or select files from Files or our free s…" at bounding box center [256, 395] width 291 height 281
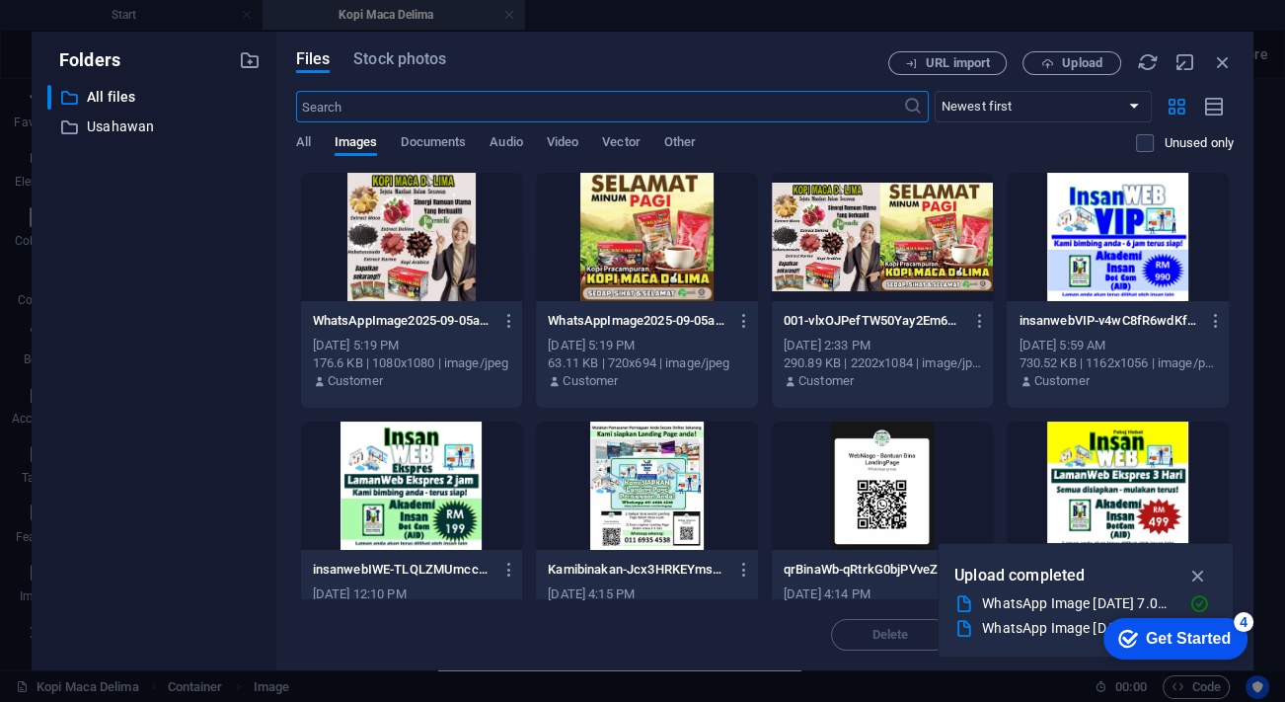
click at [427, 233] on div at bounding box center [412, 237] width 222 height 128
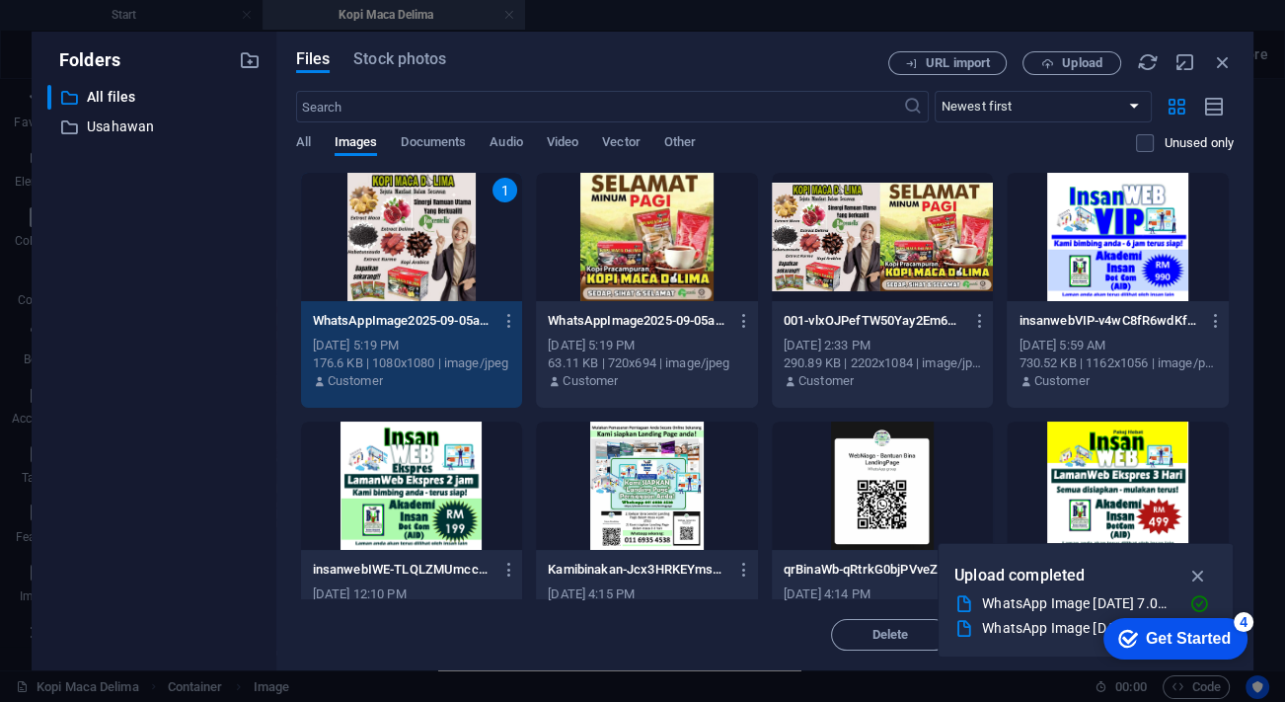
click at [436, 266] on div "1" at bounding box center [412, 237] width 222 height 128
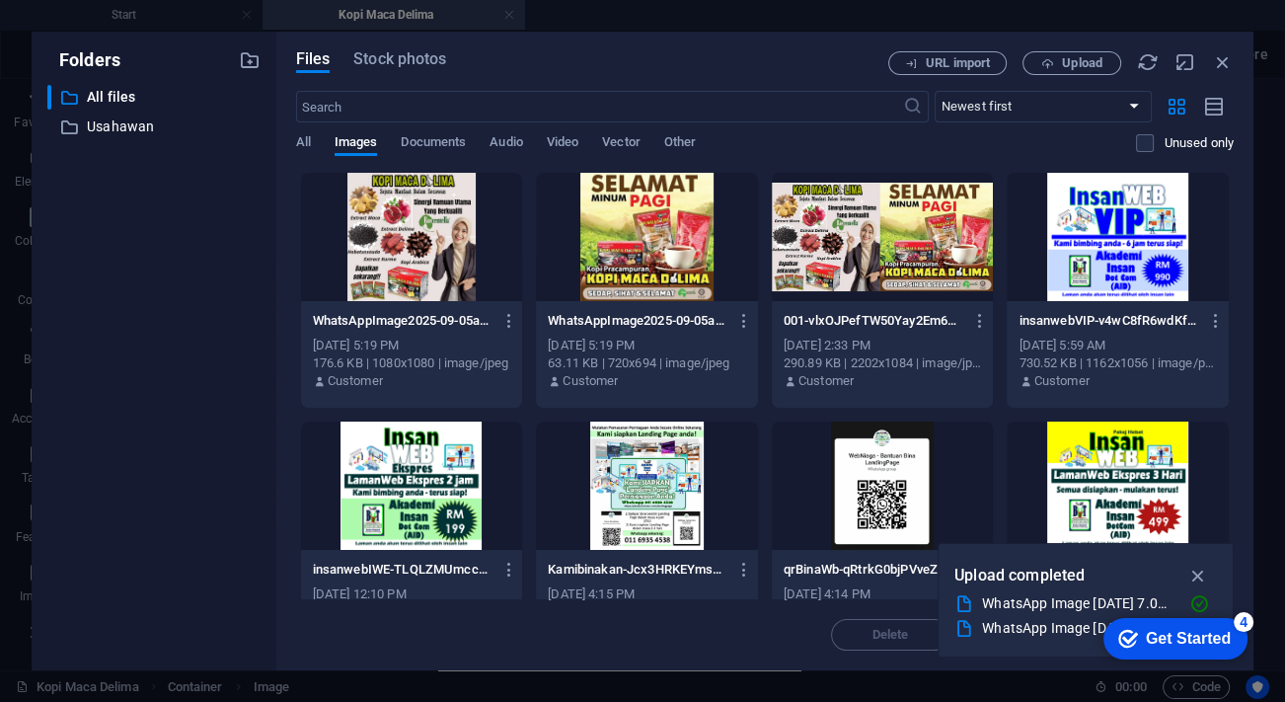
click at [436, 266] on div at bounding box center [412, 237] width 222 height 128
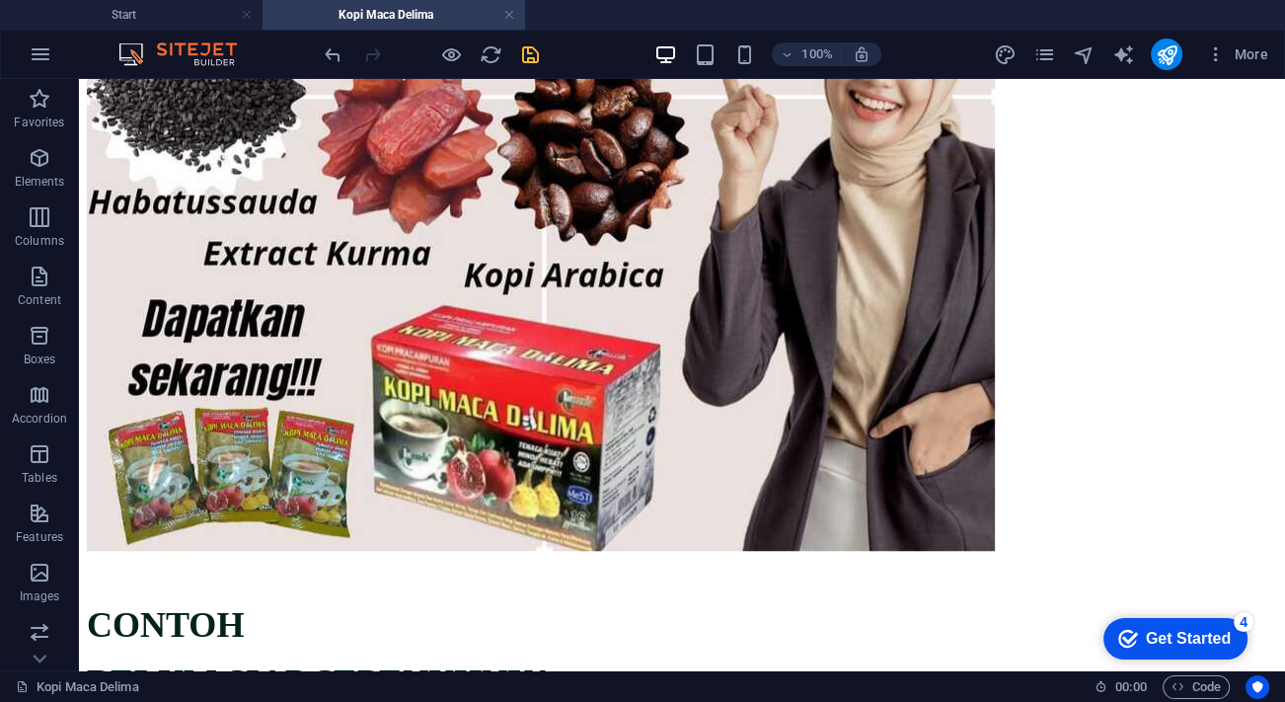
scroll to position [448, 0]
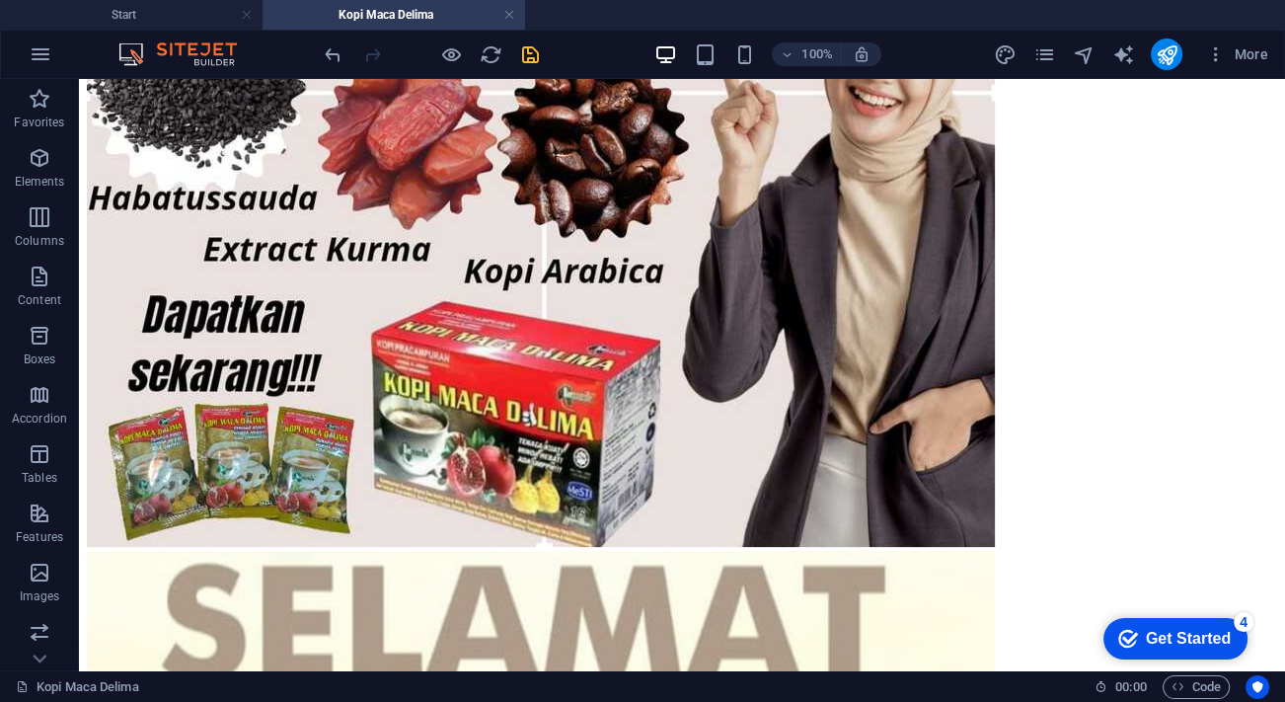
drag, startPoint x: 315, startPoint y: 693, endPoint x: 898, endPoint y: 146, distance: 799.3
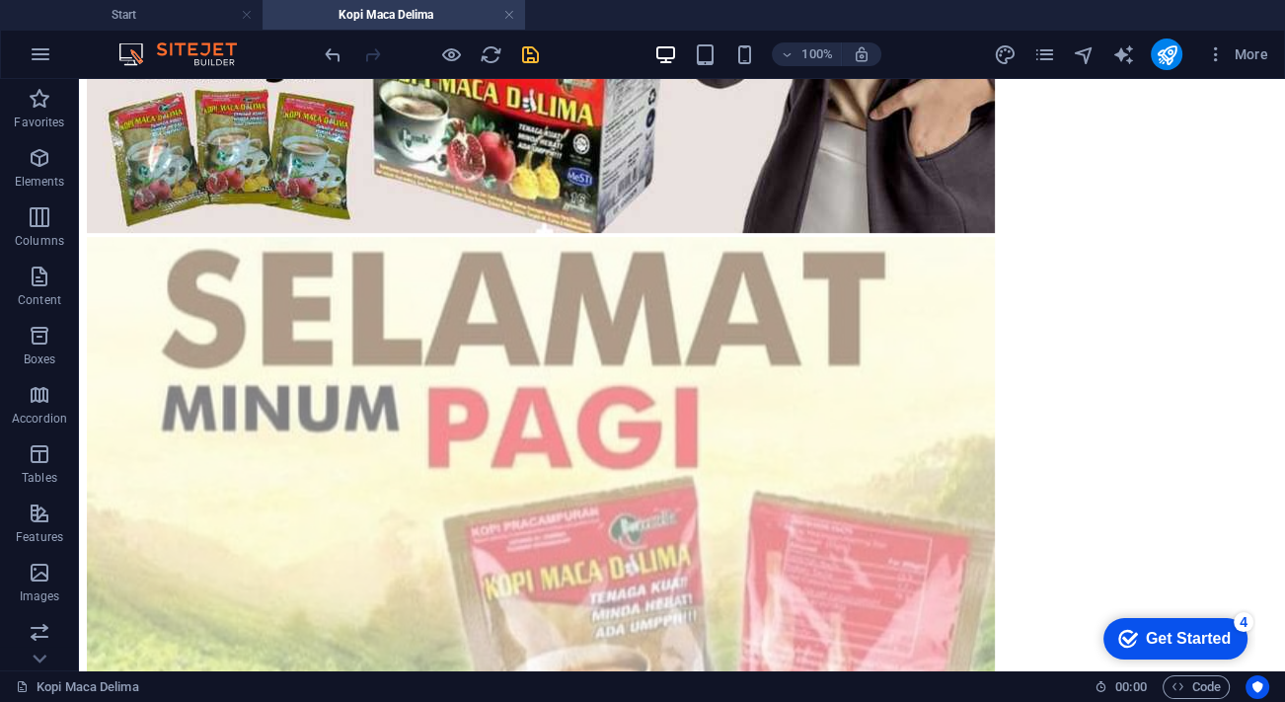
scroll to position [0, 0]
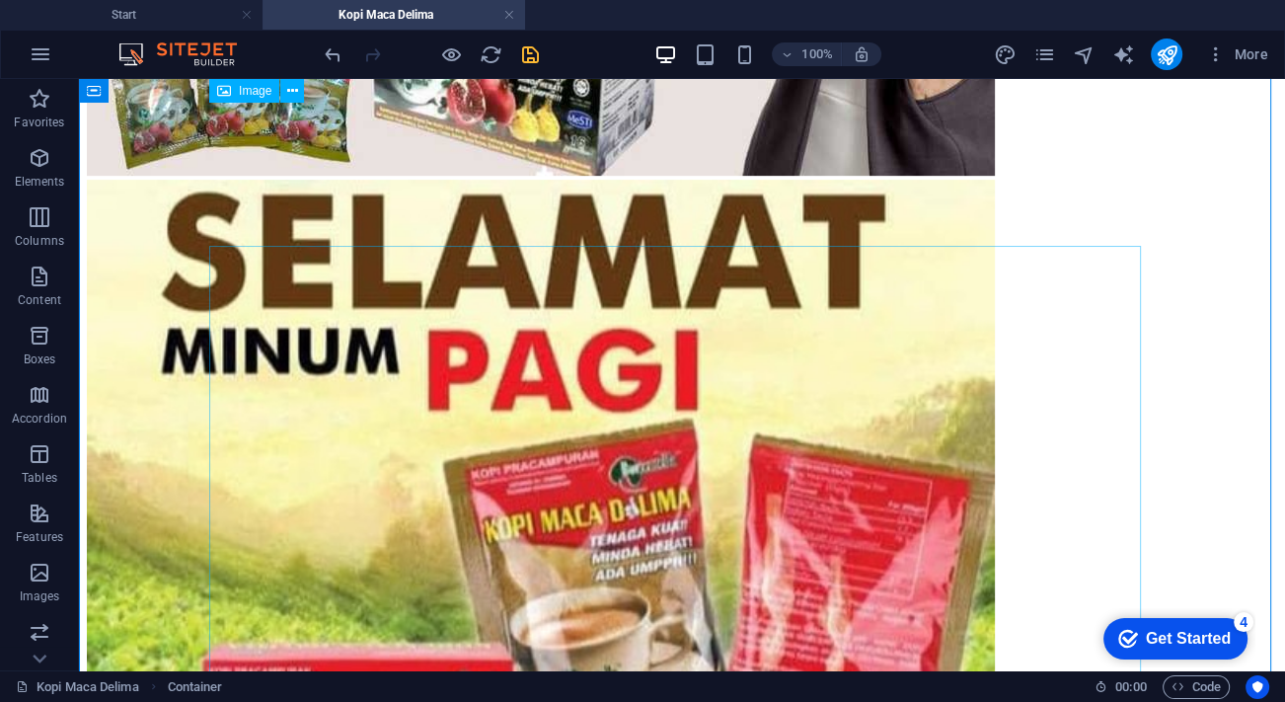
scroll to position [807, 0]
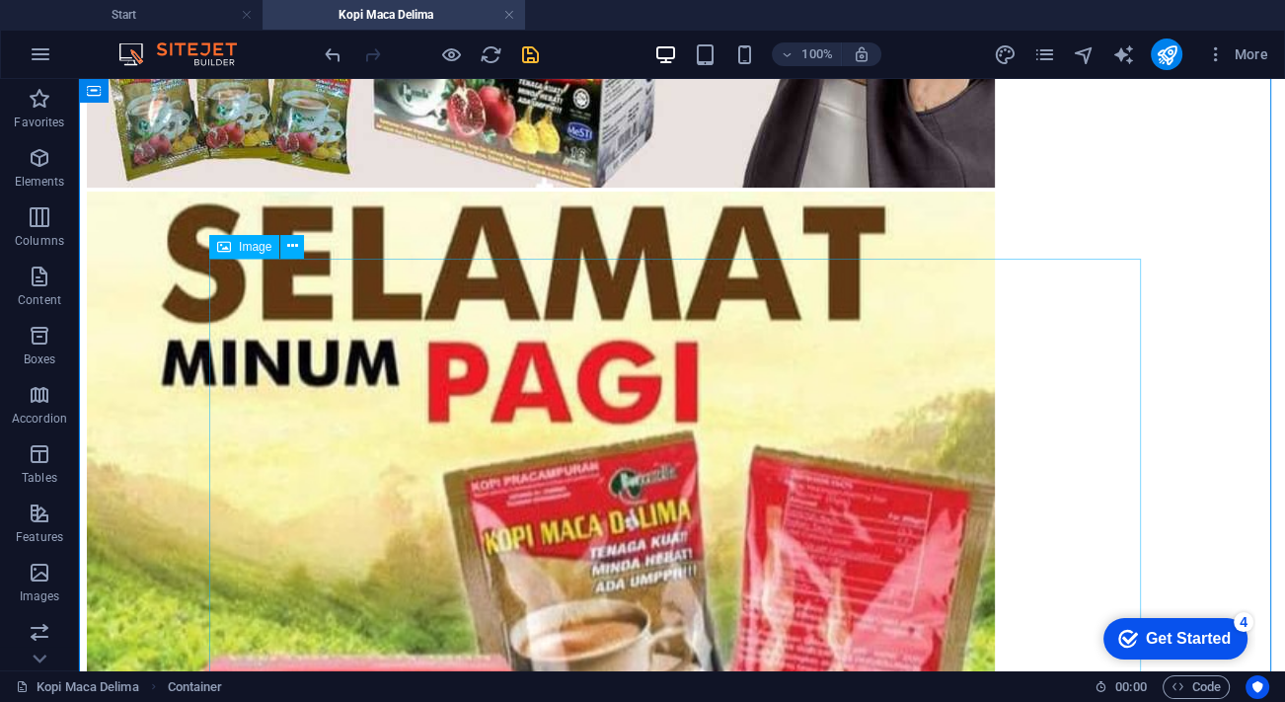
click at [606, 531] on figure at bounding box center [682, 630] width 1190 height 878
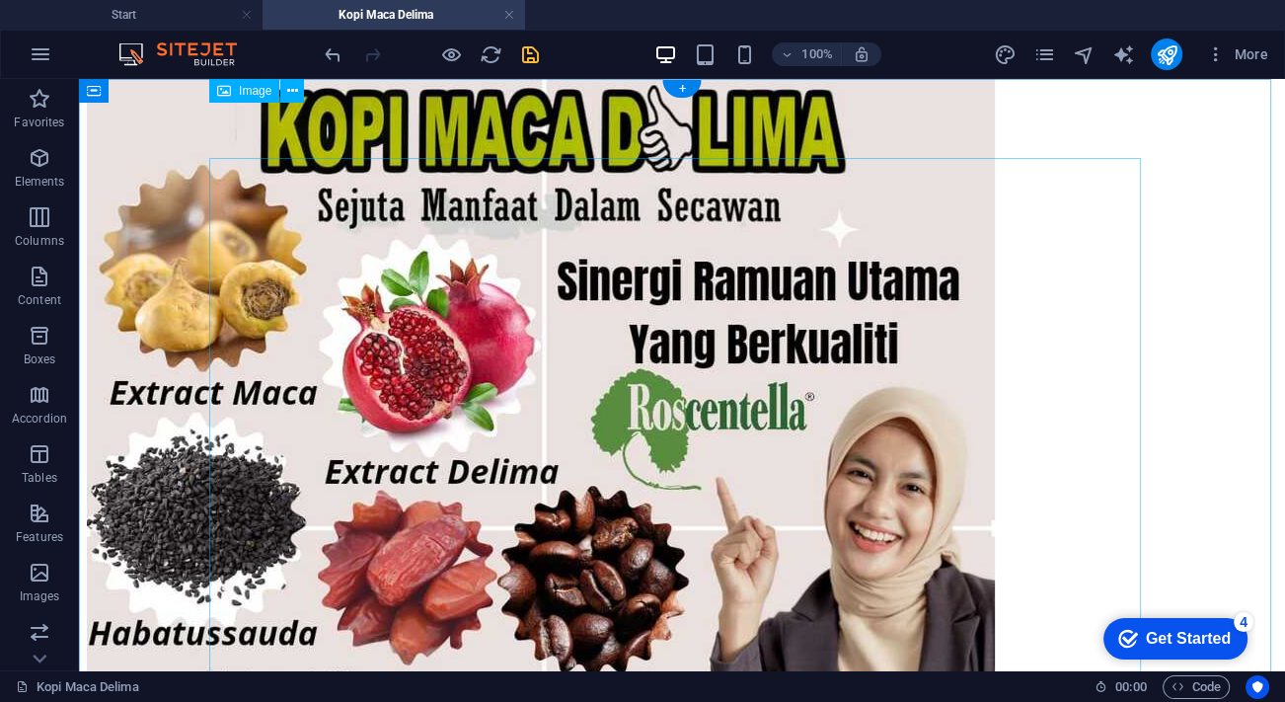
scroll to position [0, 0]
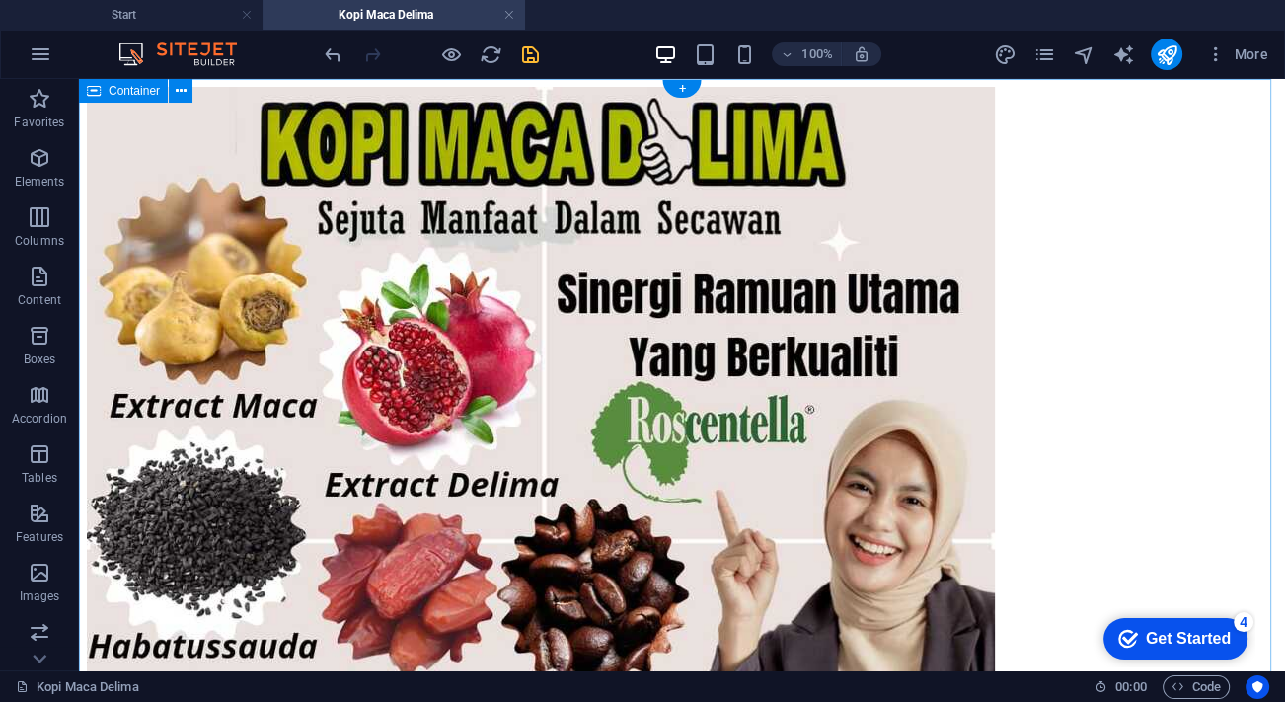
click at [514, 156] on div at bounding box center [682, 543] width 1190 height 912
click at [514, 157] on div at bounding box center [682, 543] width 1190 height 912
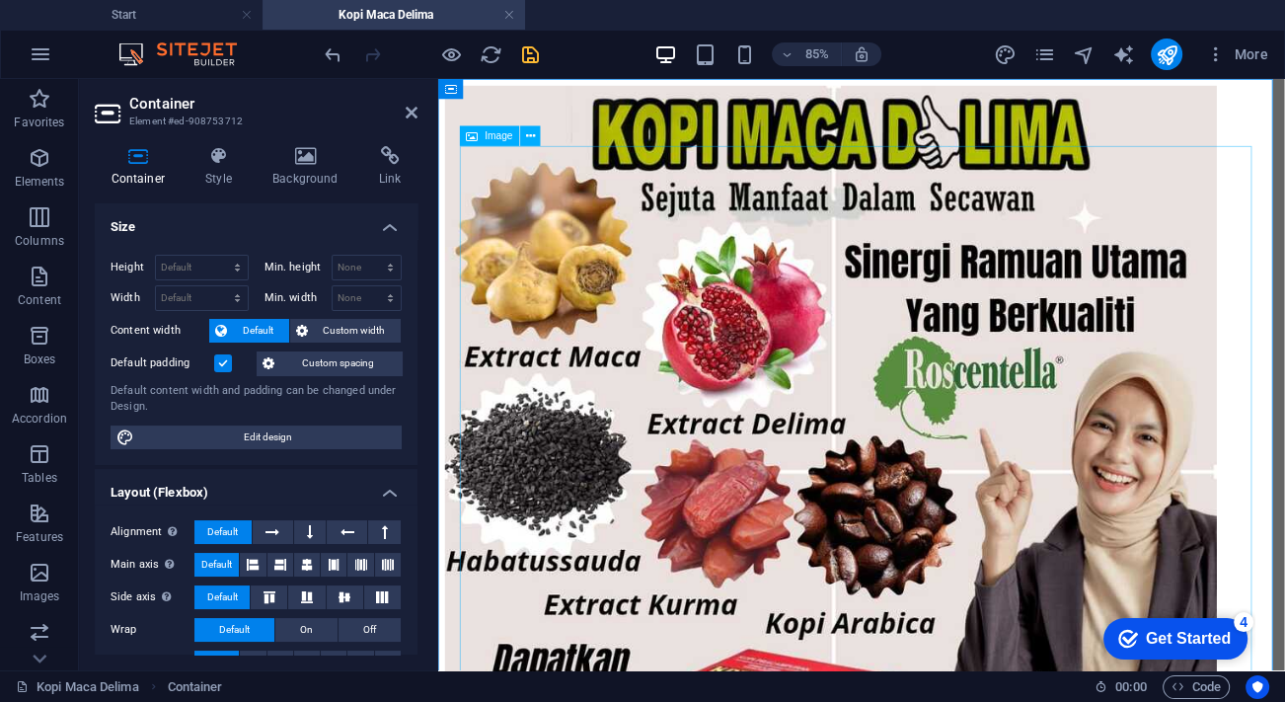
click at [635, 166] on figure at bounding box center [936, 543] width 980 height 912
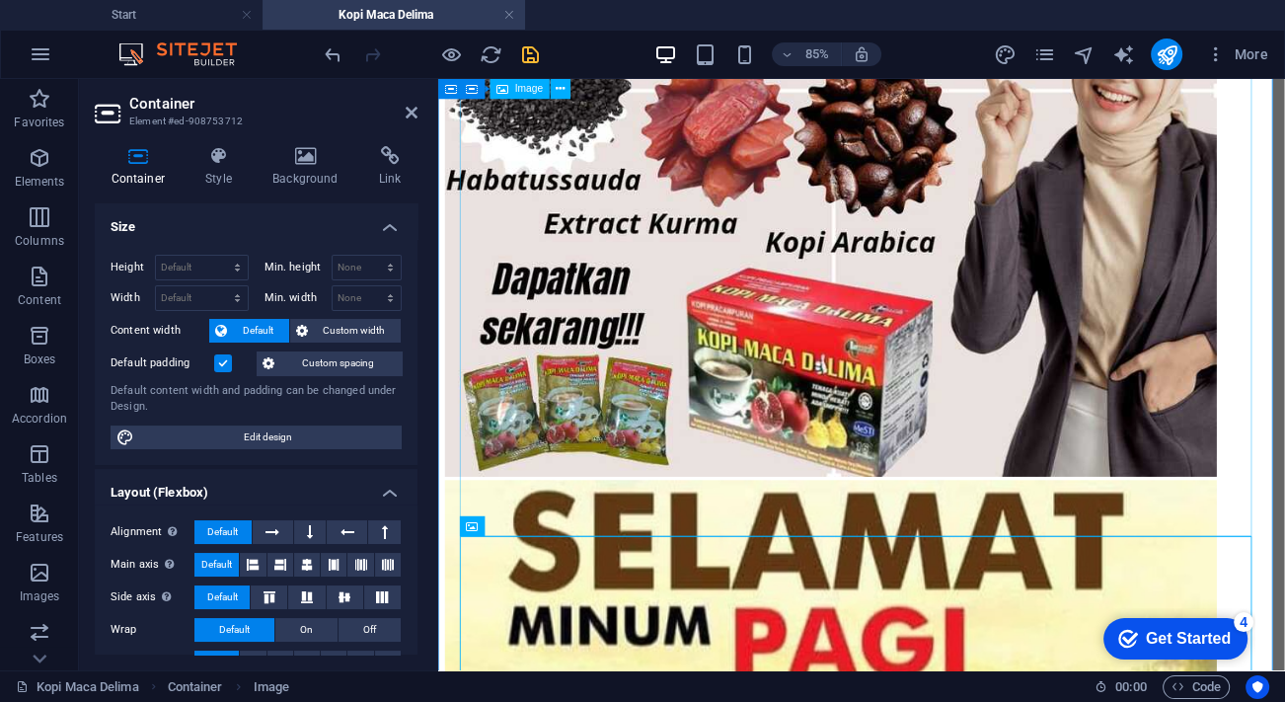
scroll to position [628, 0]
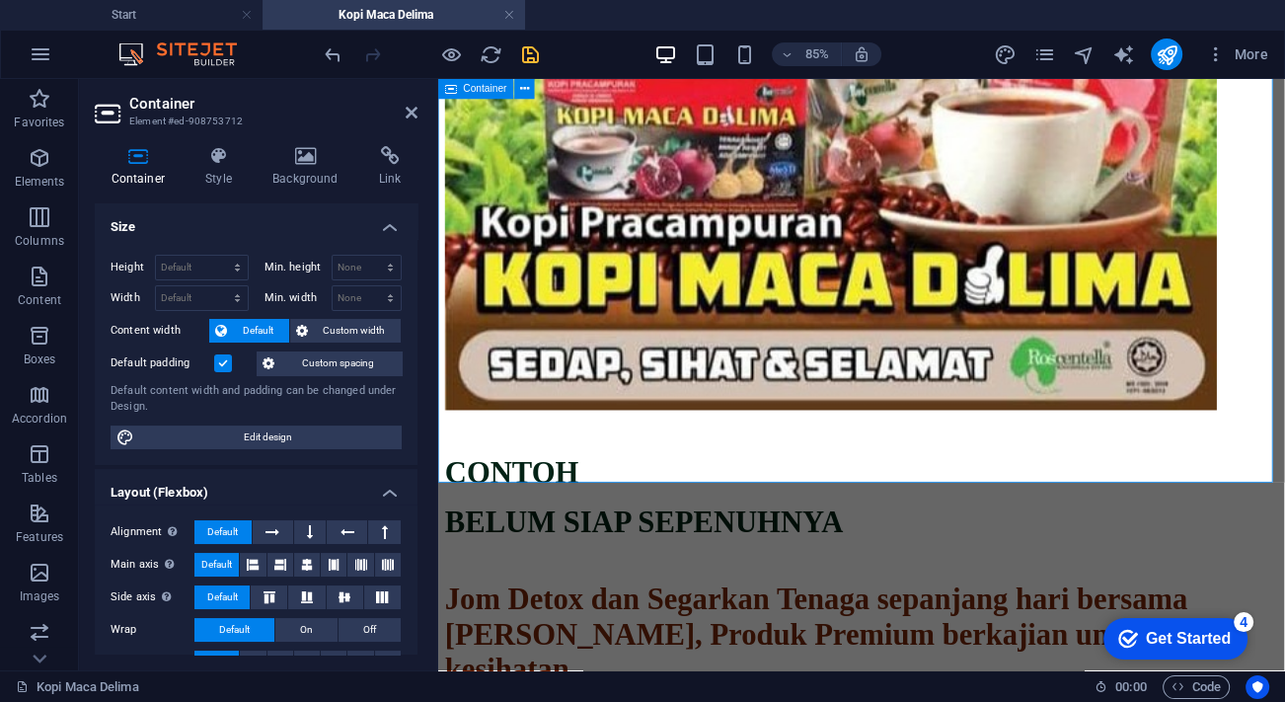
scroll to position [1435, 0]
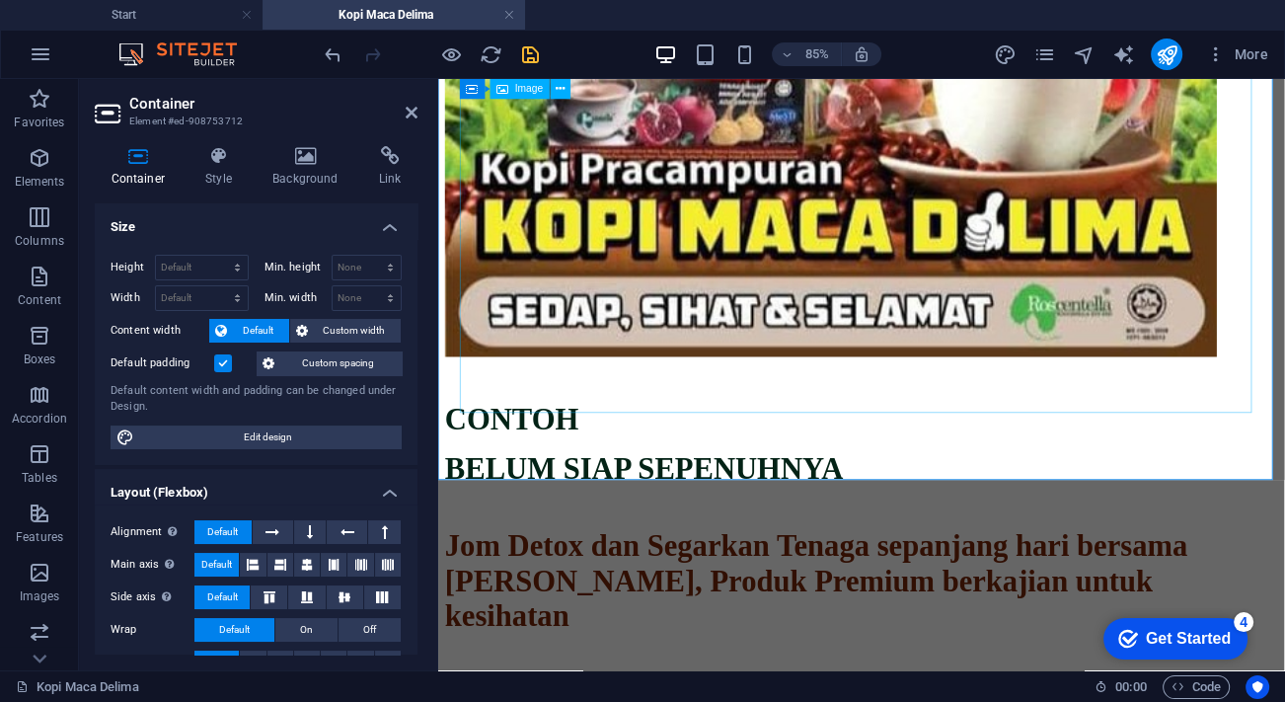
select select "px"
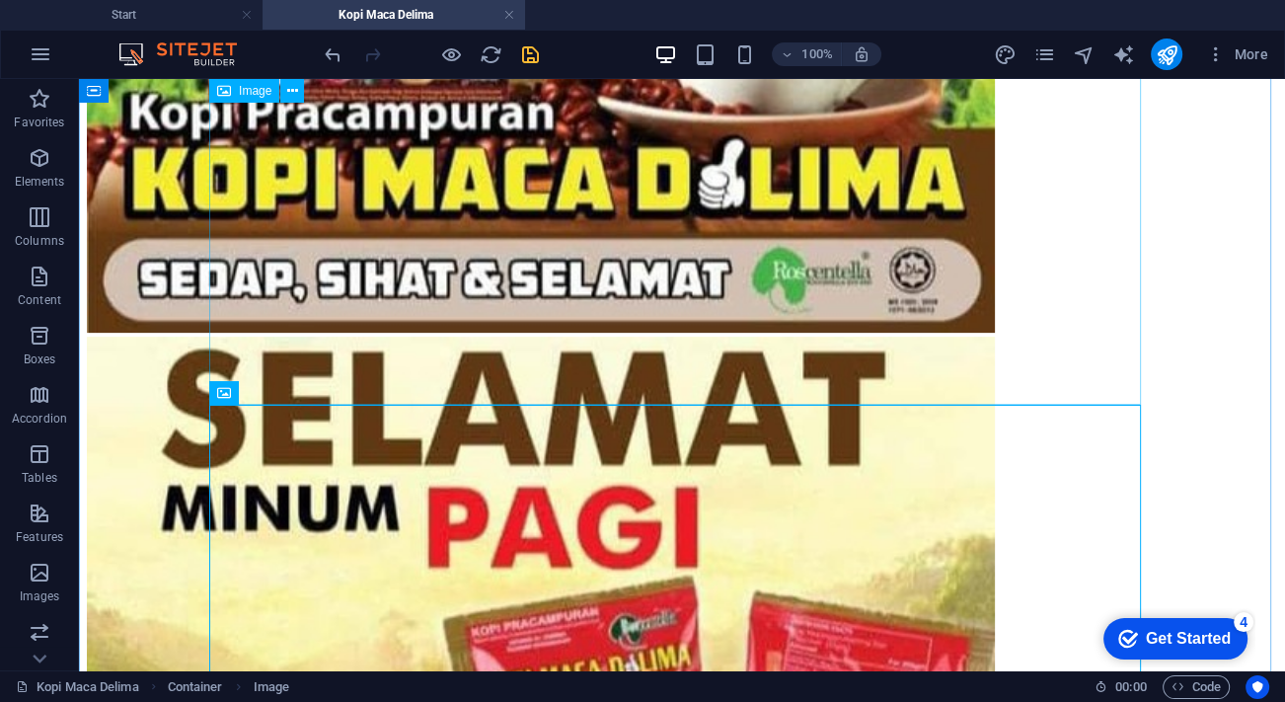
scroll to position [628, 0]
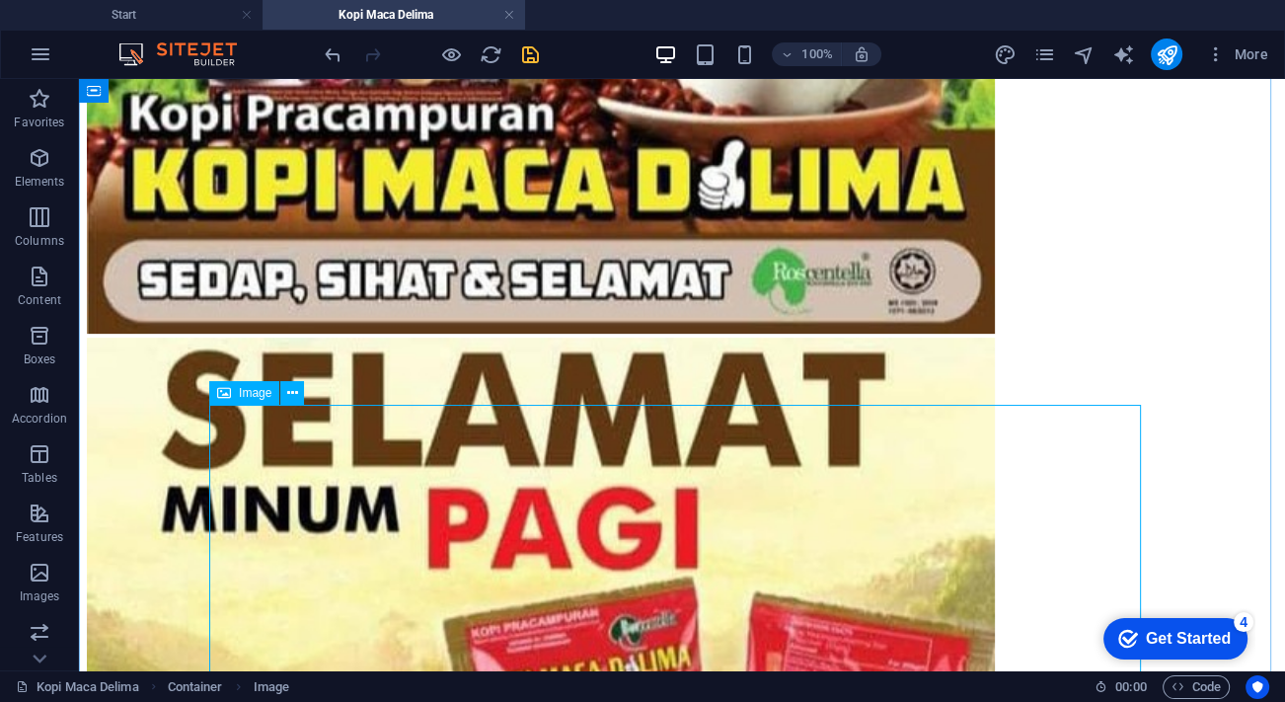
select select "px"
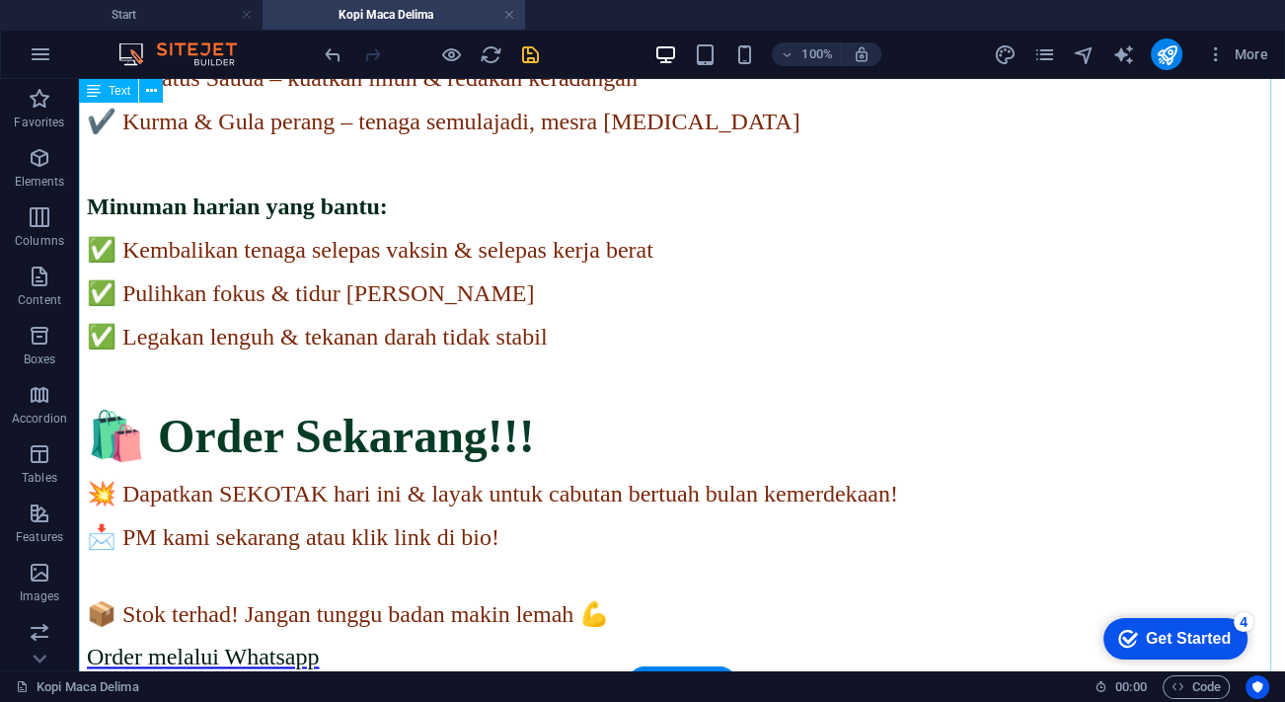
scroll to position [2630, 0]
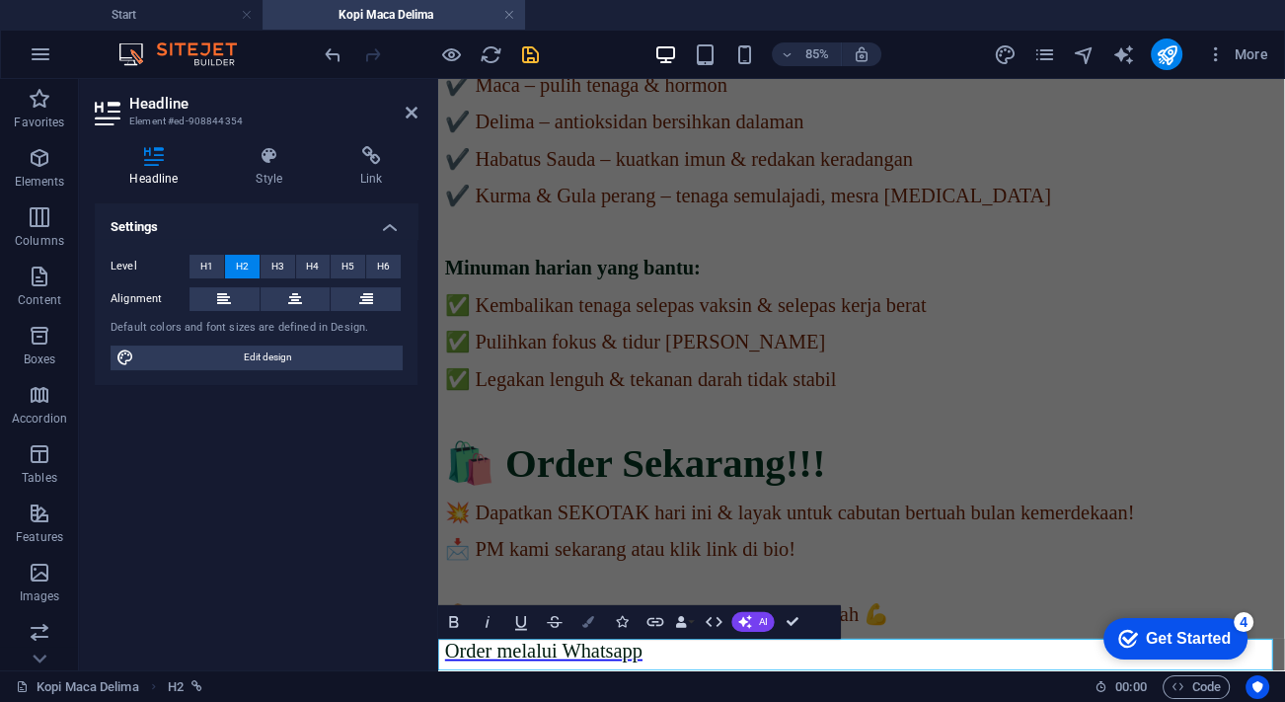
click at [585, 622] on icon "button" at bounding box center [588, 622] width 12 height 12
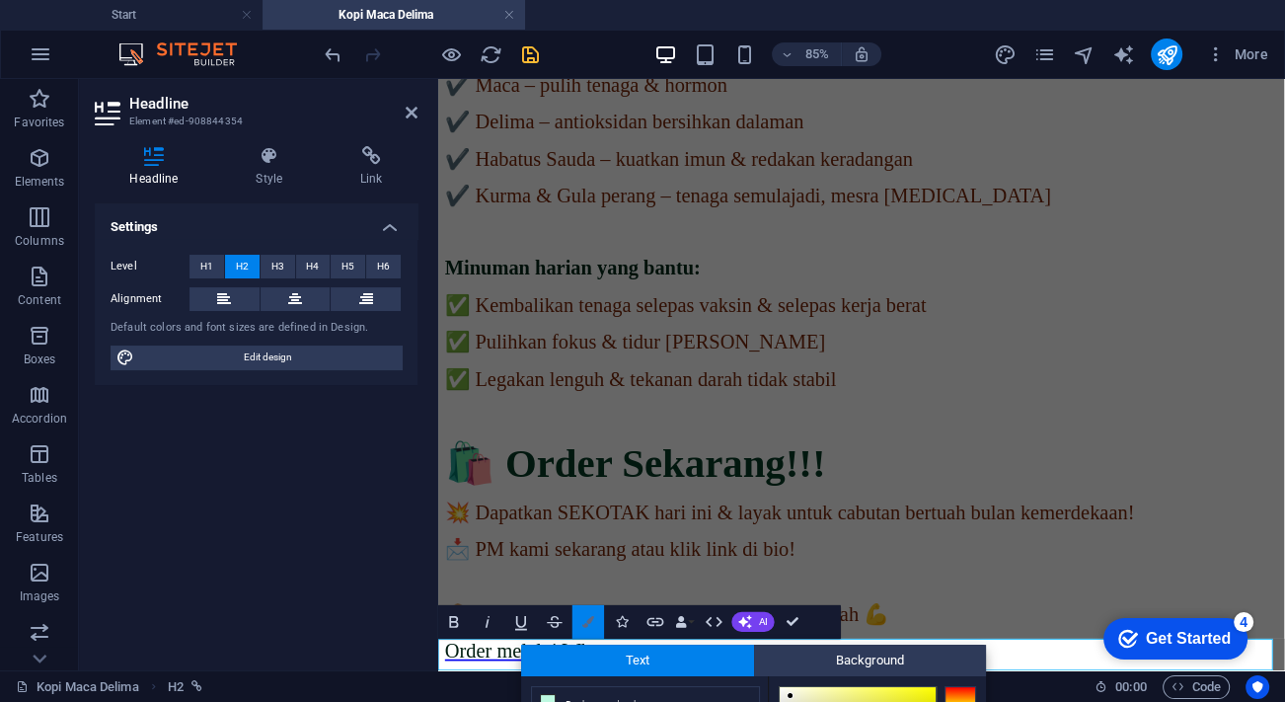
scroll to position [218, 0]
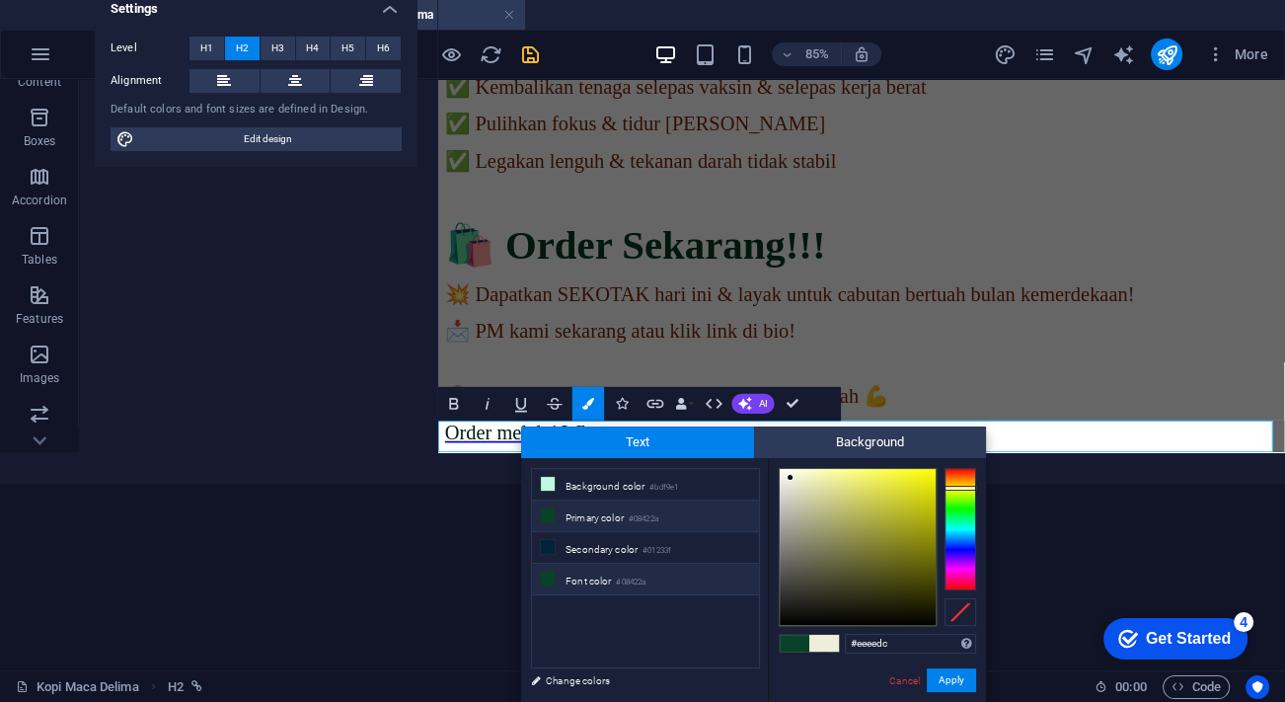
click at [593, 575] on li "Font color #08422a" at bounding box center [645, 579] width 227 height 32
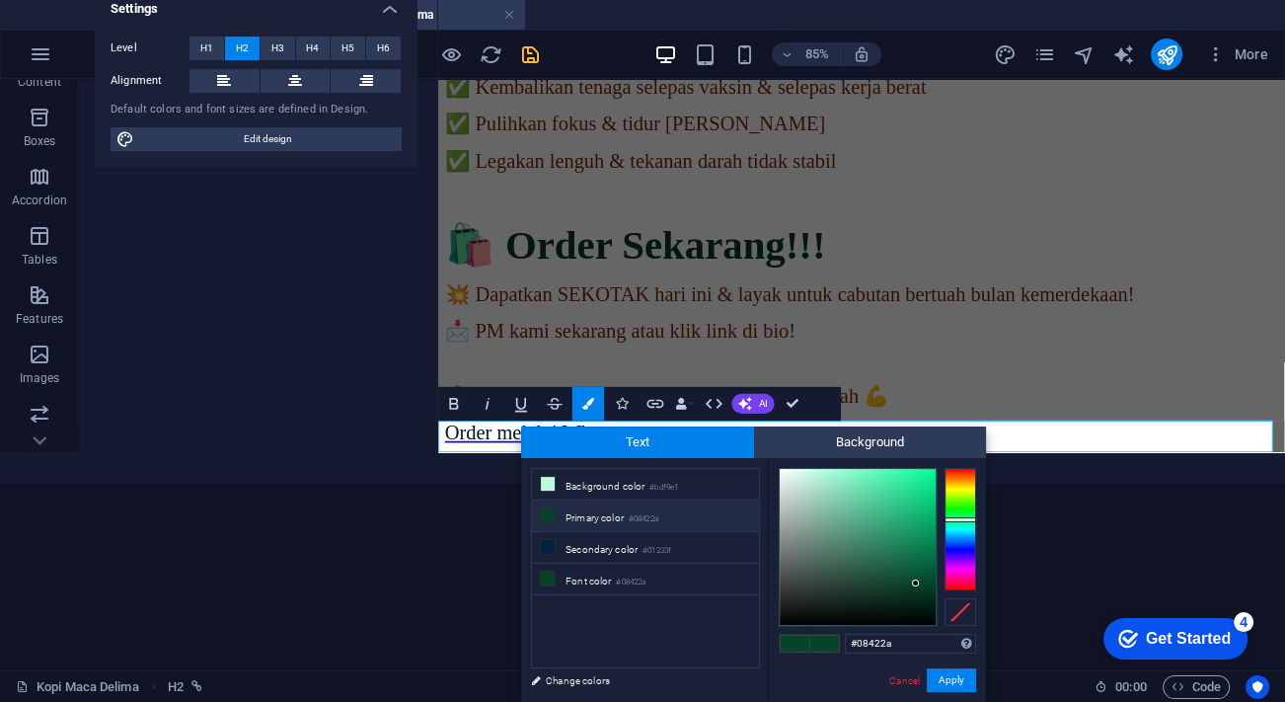
type input "#012516"
click at [930, 601] on div at bounding box center [858, 547] width 156 height 156
click at [956, 673] on button "Apply" at bounding box center [951, 680] width 49 height 24
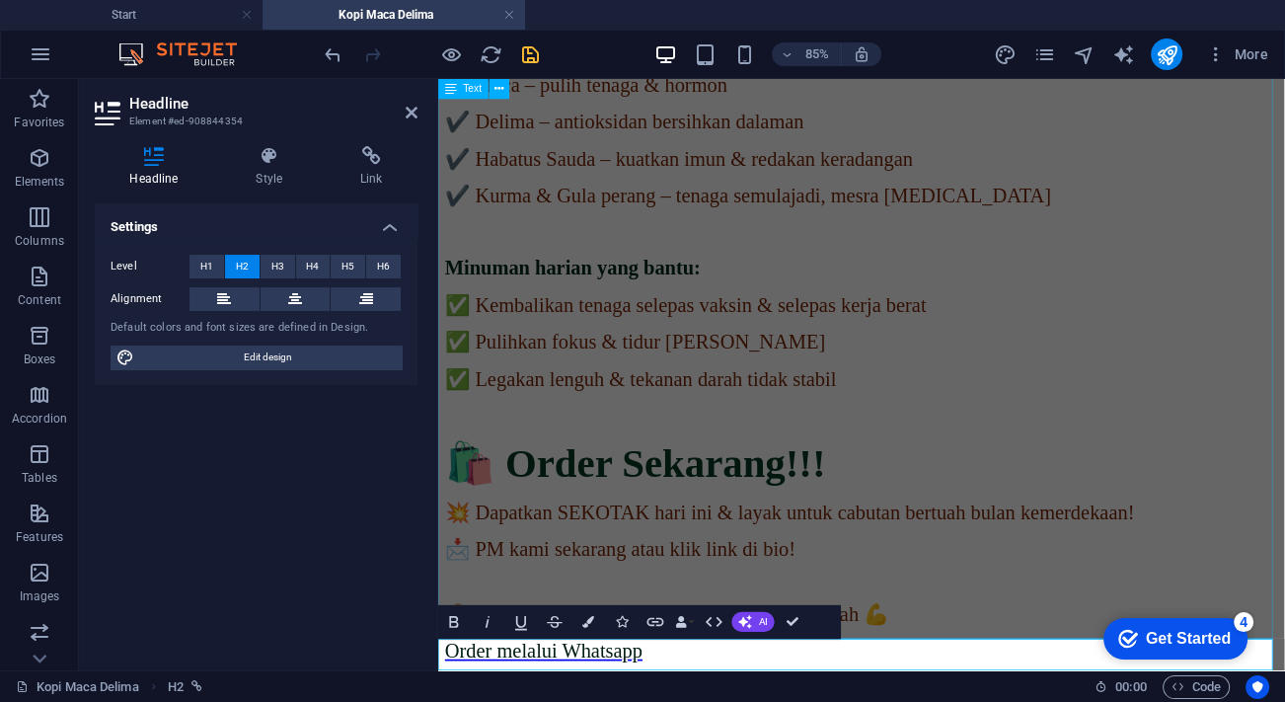
click at [1038, 617] on div "CONTOH BELUM SIAP SEPENUHNYA Jom Detox dan Segarkan Tenaga sepanjang hari bersa…" at bounding box center [936, 103] width 980 height 1474
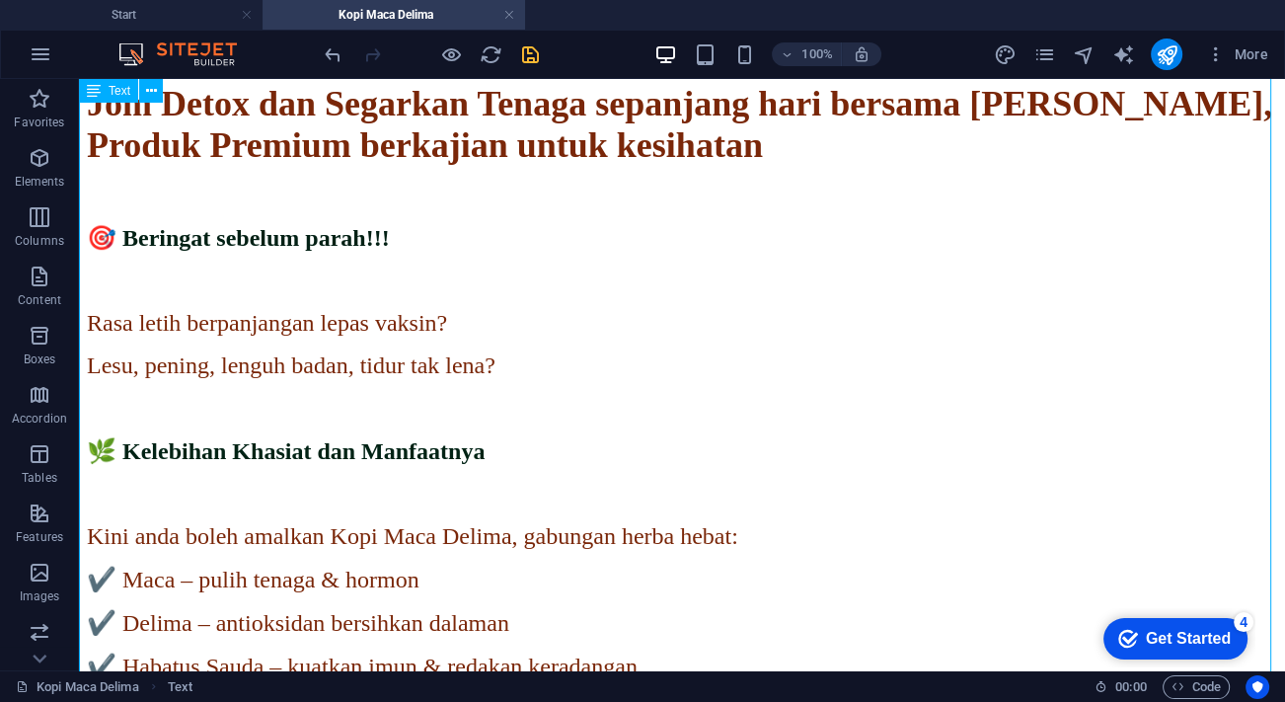
scroll to position [1823, 0]
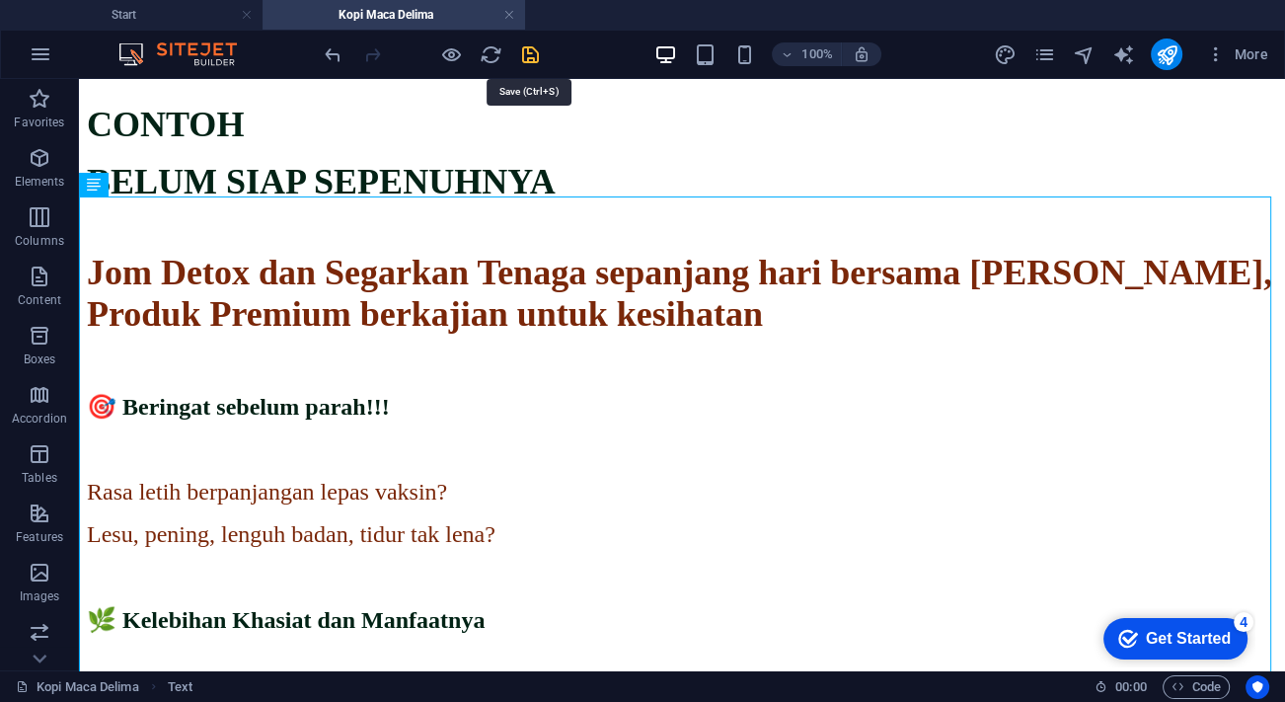
click at [541, 52] on icon "save" at bounding box center [530, 54] width 23 height 23
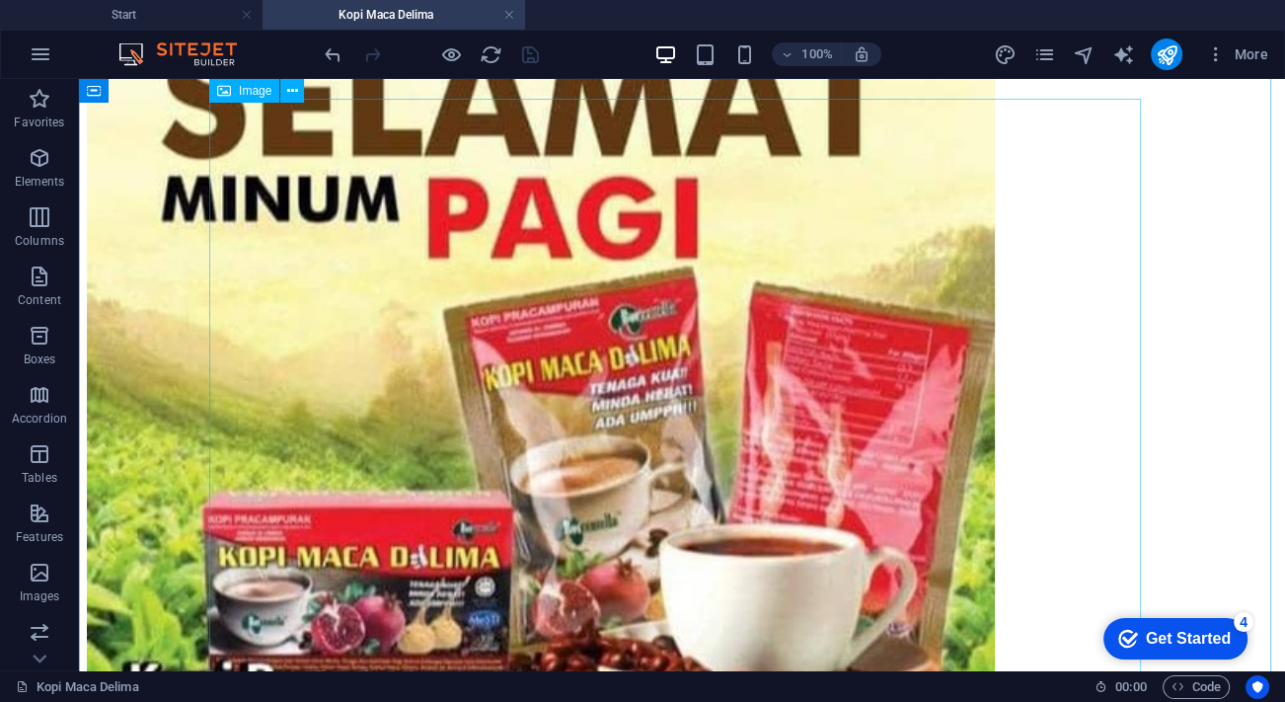
scroll to position [0, 0]
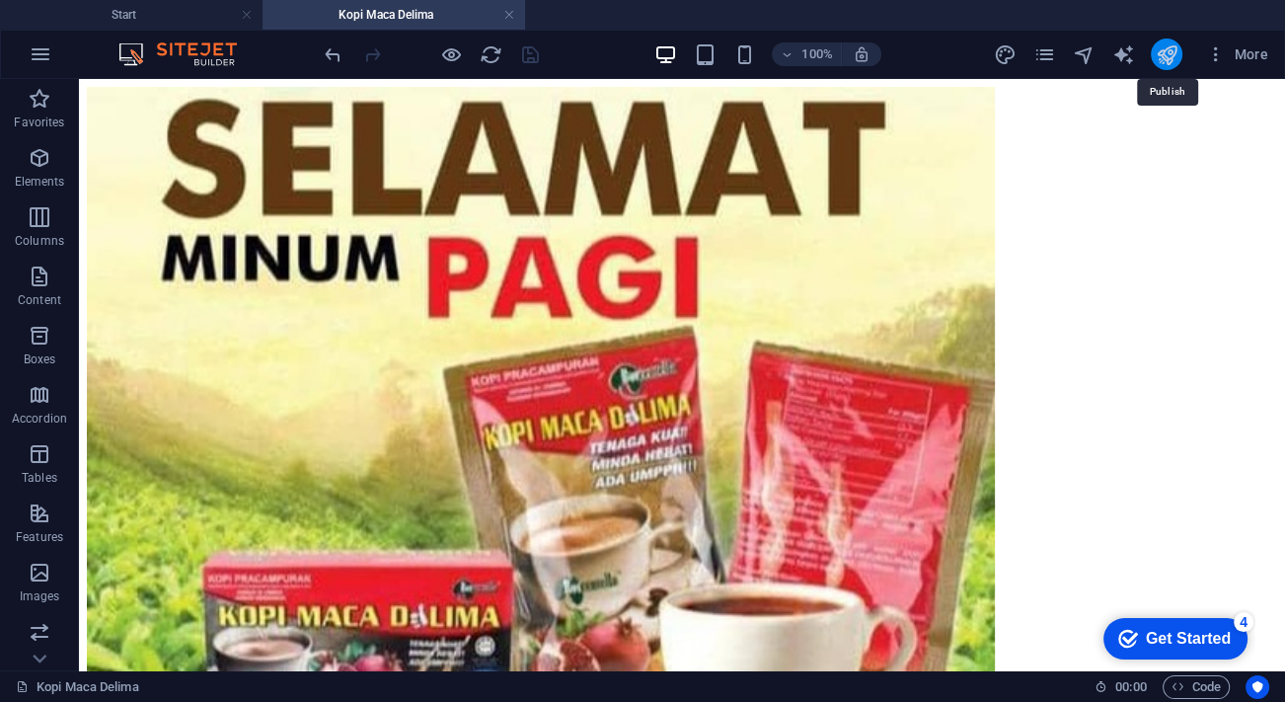
click at [1161, 47] on icon "publish" at bounding box center [1166, 54] width 23 height 23
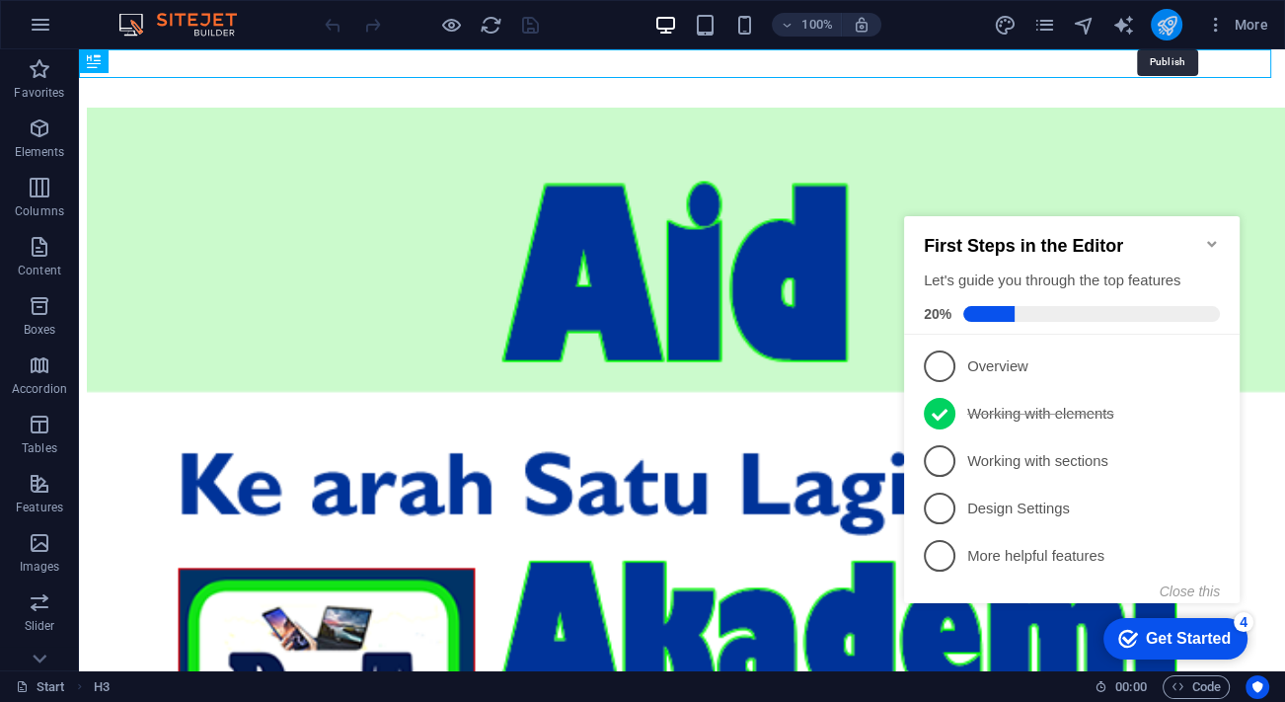
drag, startPoint x: 1167, startPoint y: 32, endPoint x: 1062, endPoint y: 1, distance: 109.9
